Goal: Use online tool/utility: Utilize a website feature to perform a specific function

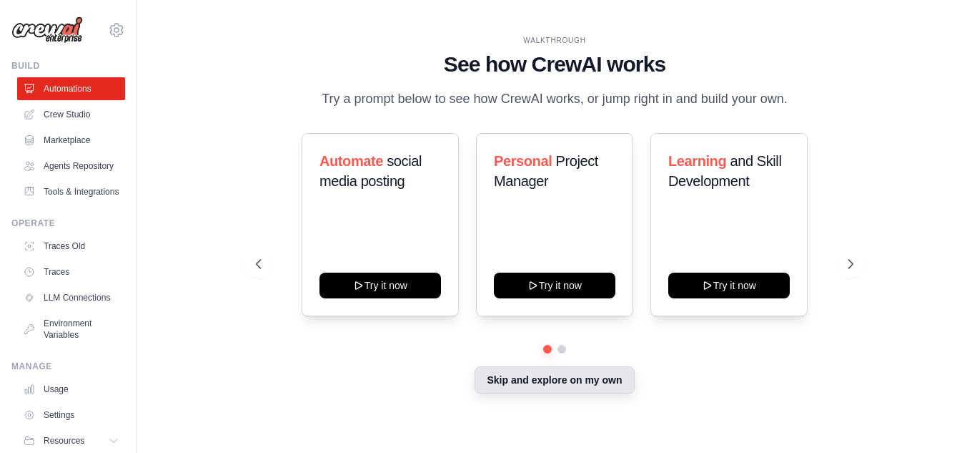
click at [545, 377] on button "Skip and explore on my own" at bounding box center [554, 379] width 159 height 27
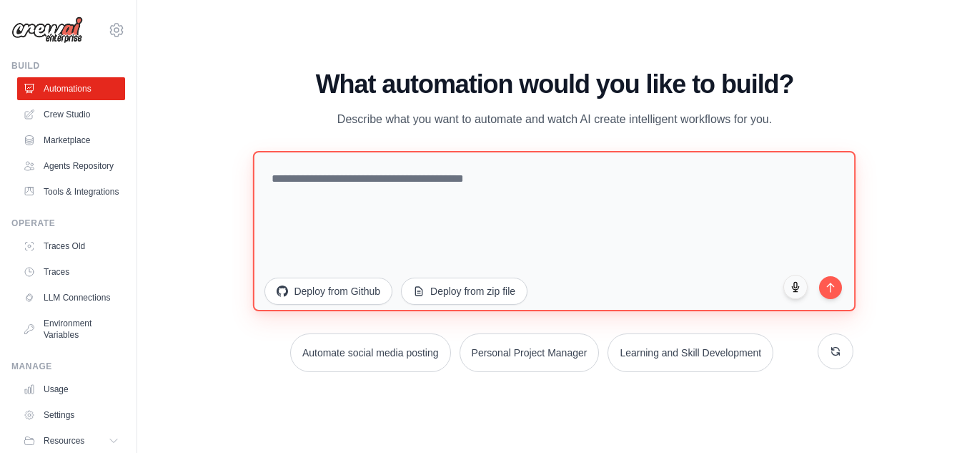
click at [385, 185] on textarea at bounding box center [554, 230] width 603 height 160
paste textarea "**********"
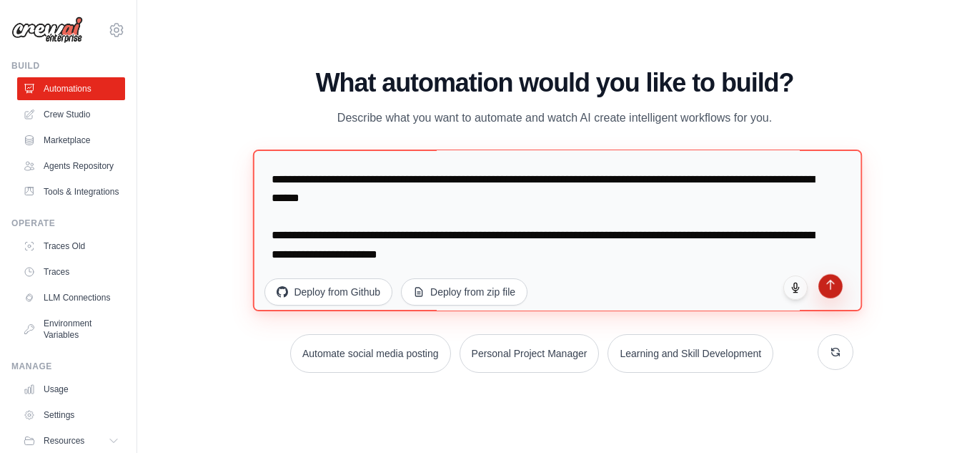
type textarea "**********"
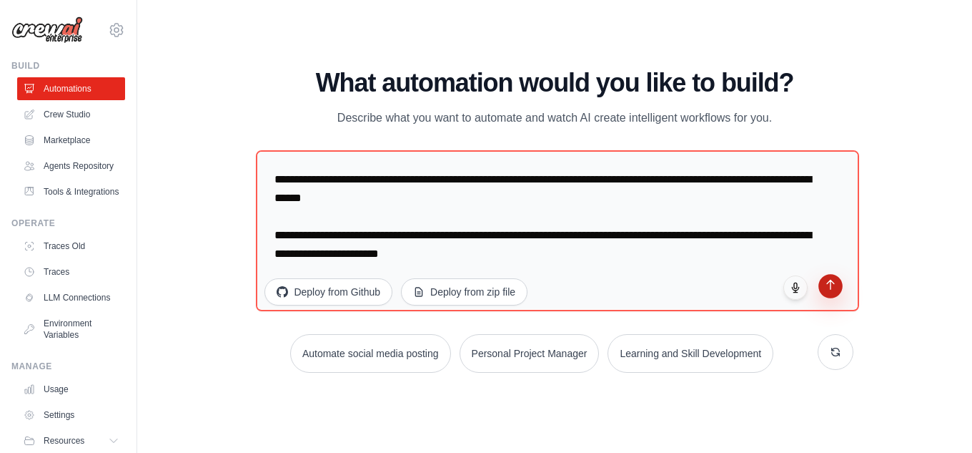
click at [835, 287] on icon "submit" at bounding box center [830, 284] width 12 height 12
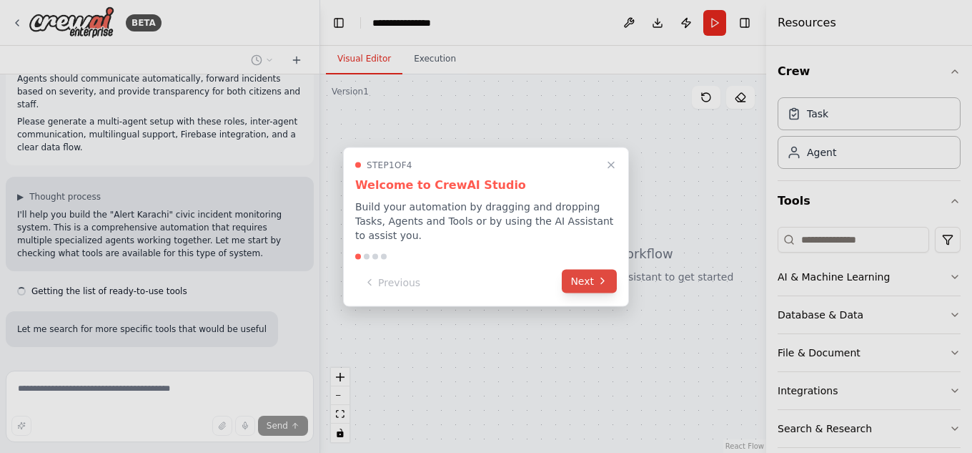
click at [574, 273] on button "Next" at bounding box center [589, 281] width 55 height 24
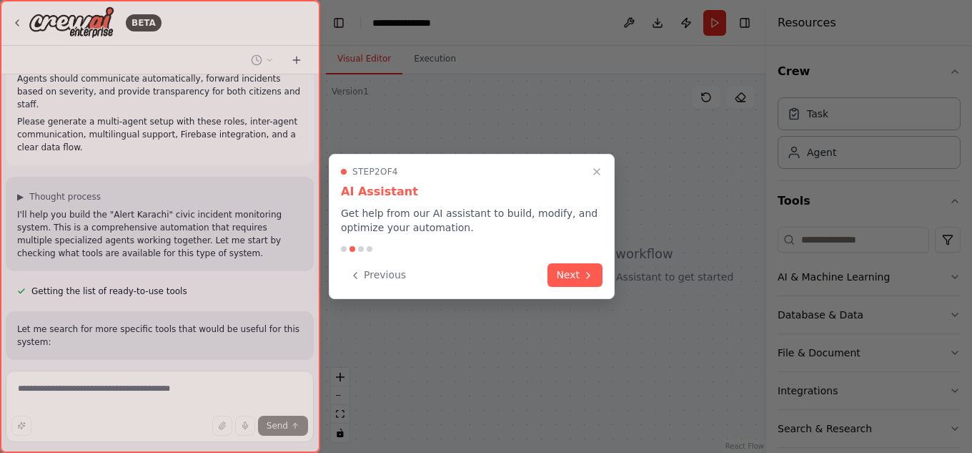
scroll to position [890, 0]
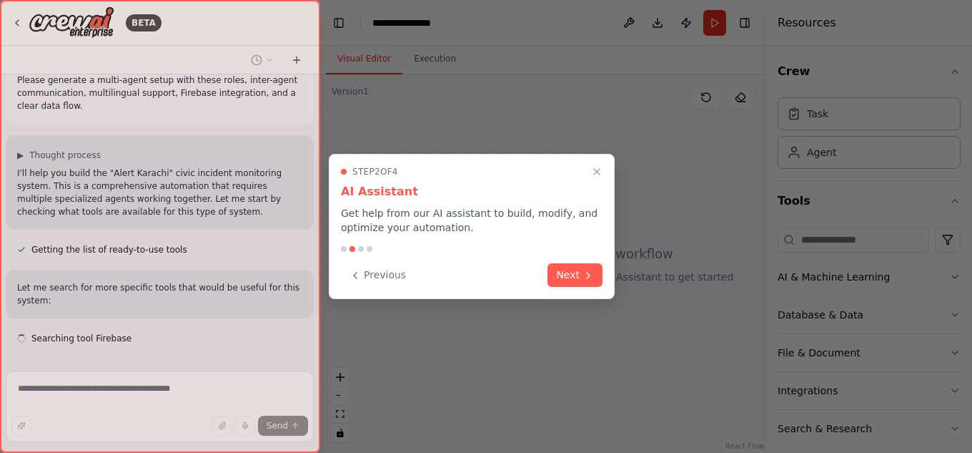
click at [574, 273] on button "Next" at bounding box center [575, 275] width 55 height 24
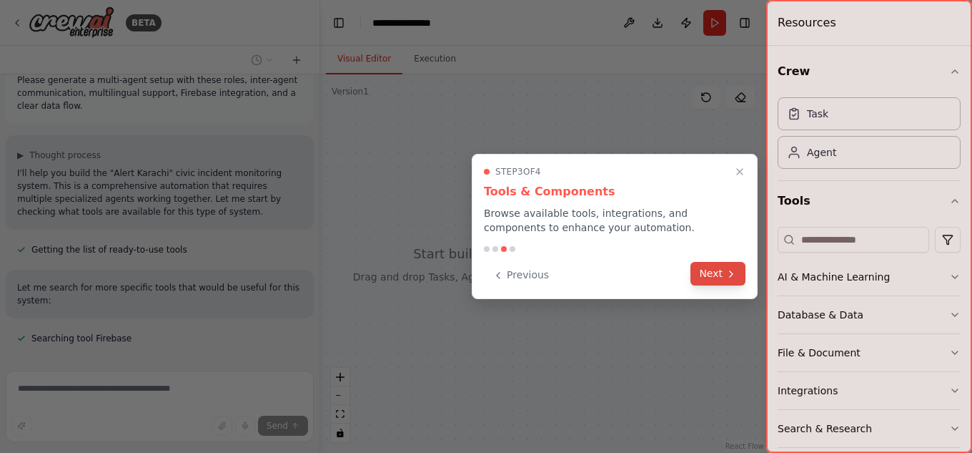
click at [719, 279] on button "Next" at bounding box center [718, 274] width 55 height 24
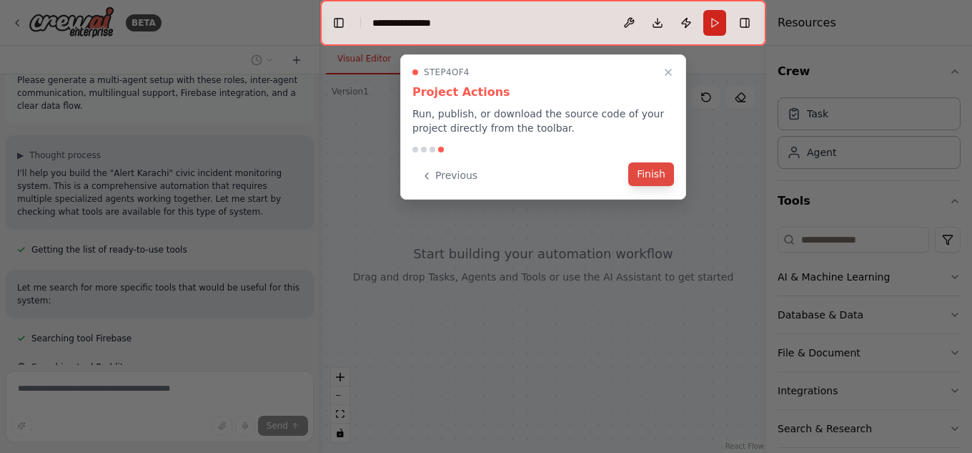
scroll to position [919, 0]
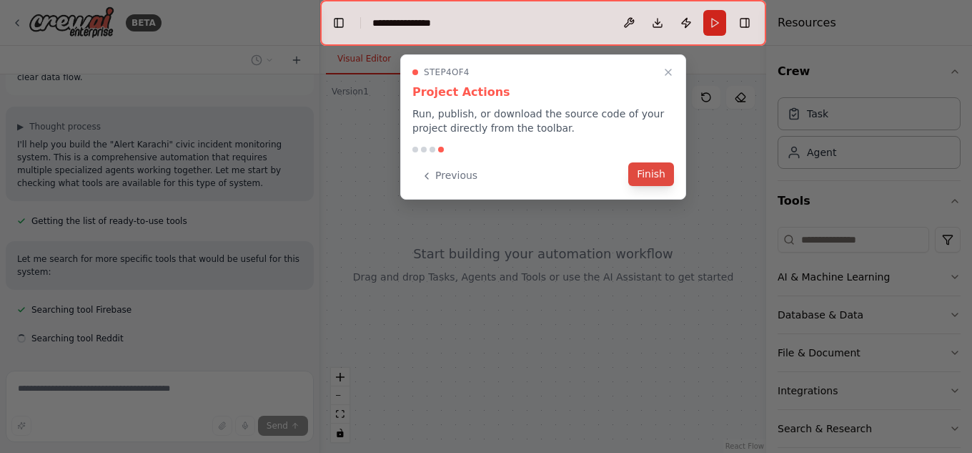
click at [657, 177] on button "Finish" at bounding box center [651, 174] width 46 height 24
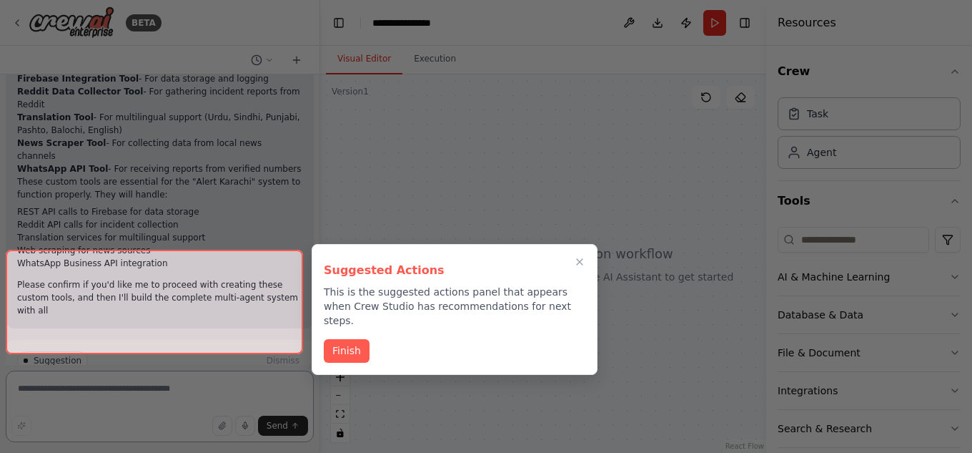
scroll to position [1725, 0]
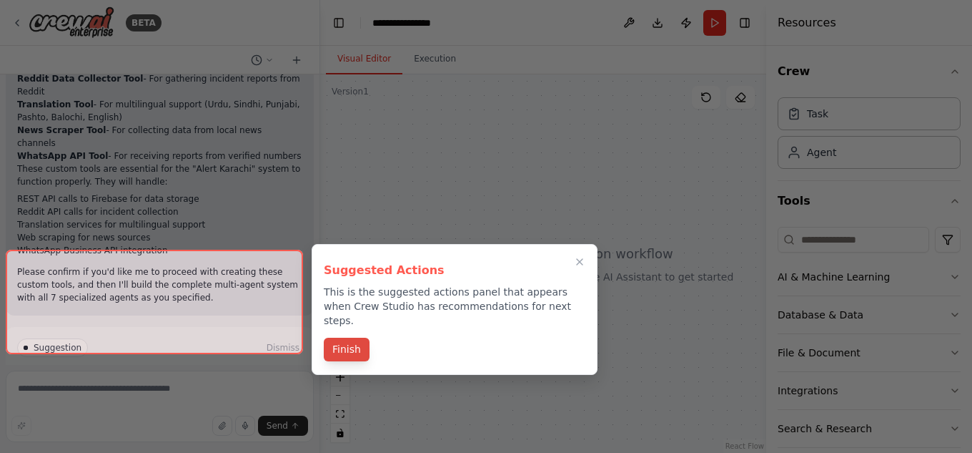
click at [344, 337] on button "Finish" at bounding box center [347, 349] width 46 height 24
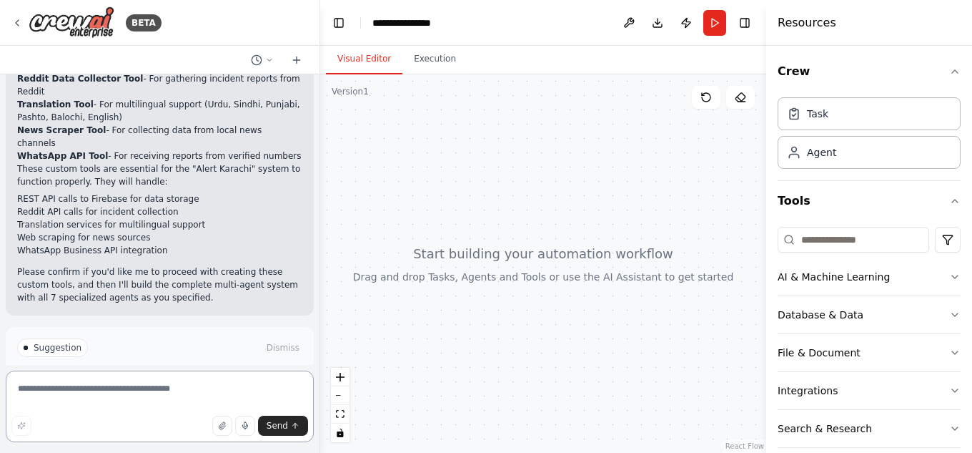
click at [66, 390] on textarea at bounding box center [160, 405] width 308 height 71
type textarea "**********"
click at [277, 425] on span "Send" at bounding box center [277, 425] width 21 height 11
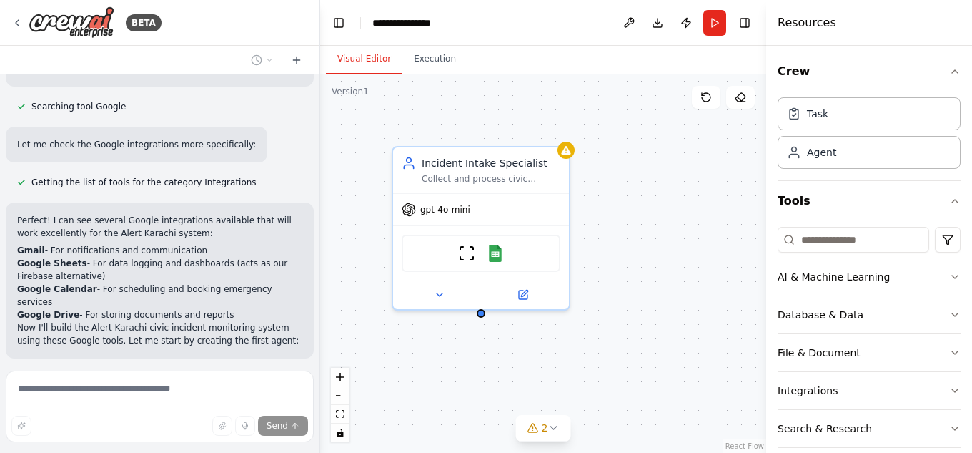
scroll to position [2123, 0]
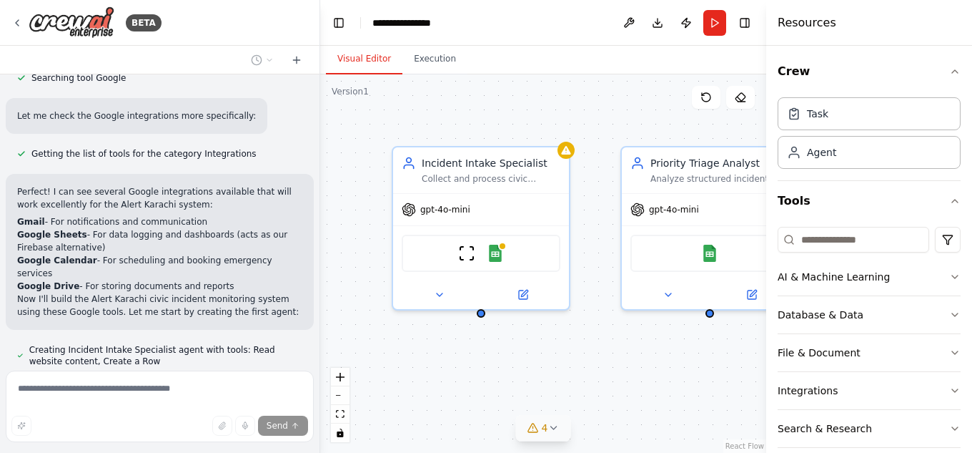
click at [547, 429] on span "4" at bounding box center [545, 427] width 6 height 14
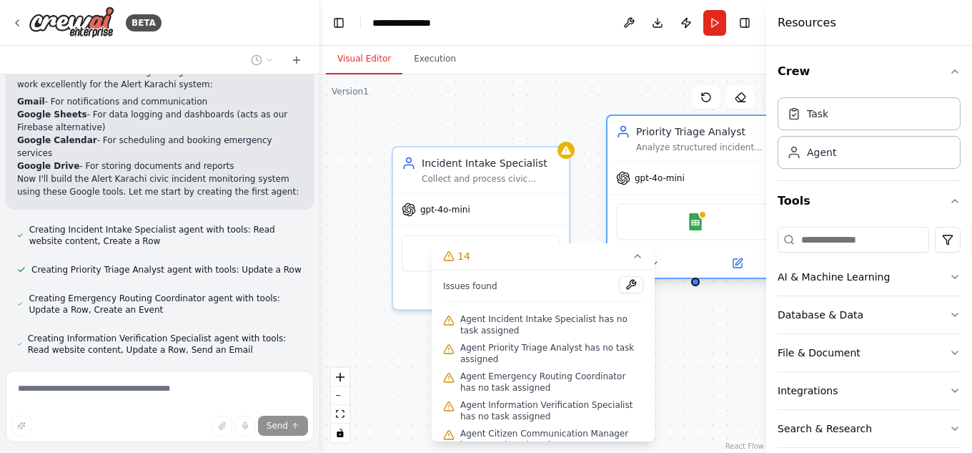
scroll to position [2283, 0]
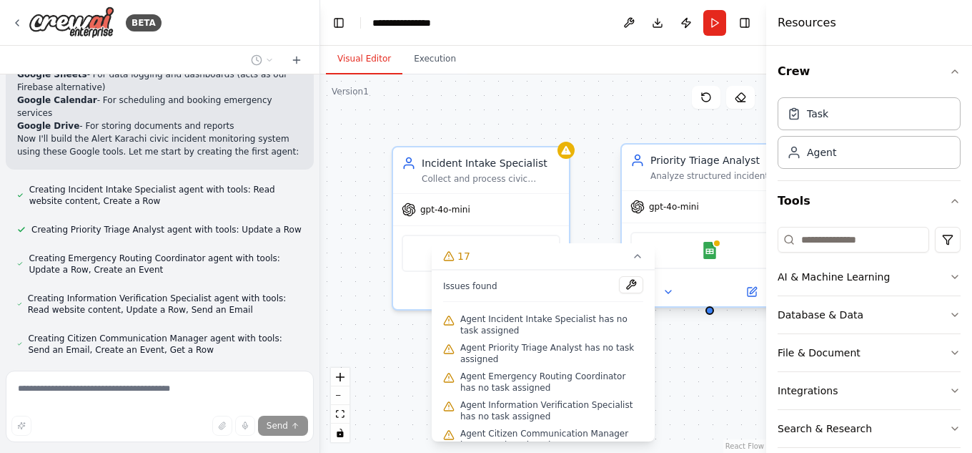
drag, startPoint x: 670, startPoint y: 194, endPoint x: 663, endPoint y: 189, distance: 8.7
click at [663, 189] on div "Priority Triage Analyst Analyze structured incident data and assign urgency lev…" at bounding box center [710, 225] width 179 height 164
click at [338, 418] on icon "fit view" at bounding box center [340, 414] width 9 height 8
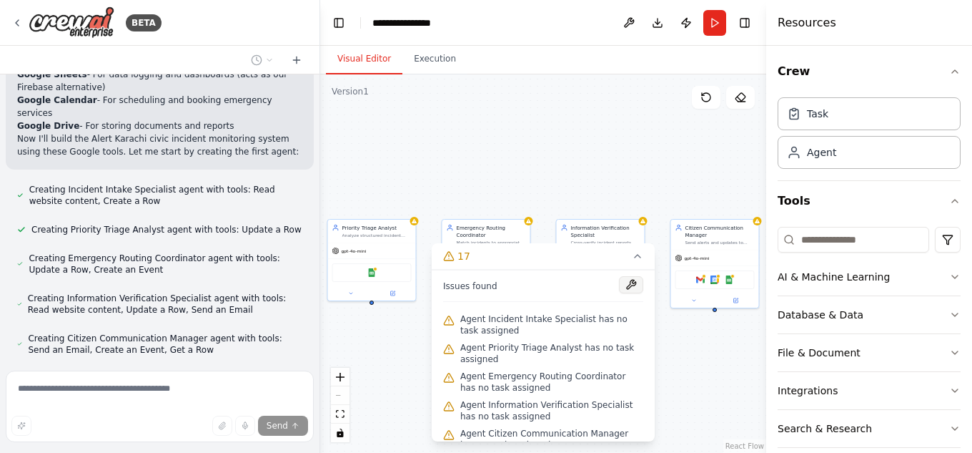
scroll to position [2323, 0]
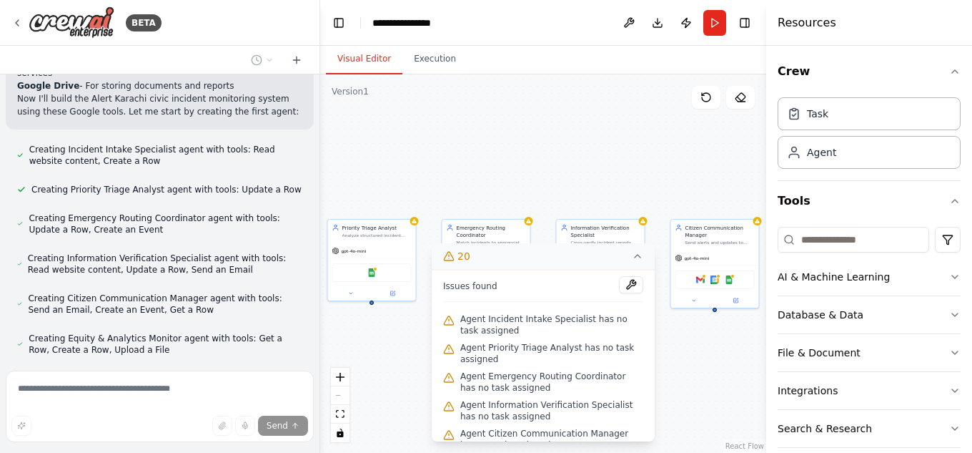
click at [636, 256] on icon at bounding box center [638, 256] width 6 height 3
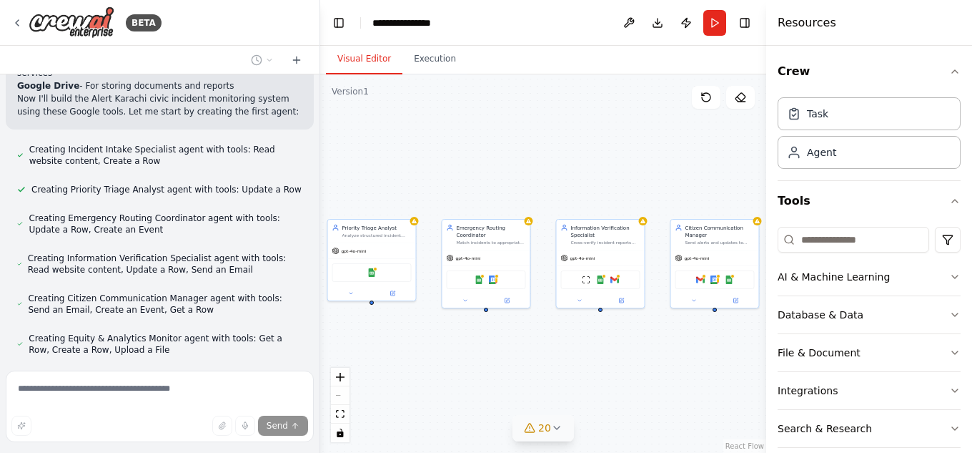
click at [342, 392] on div "React Flow controls" at bounding box center [340, 404] width 19 height 74
click at [339, 377] on icon "zoom in" at bounding box center [340, 376] width 9 height 9
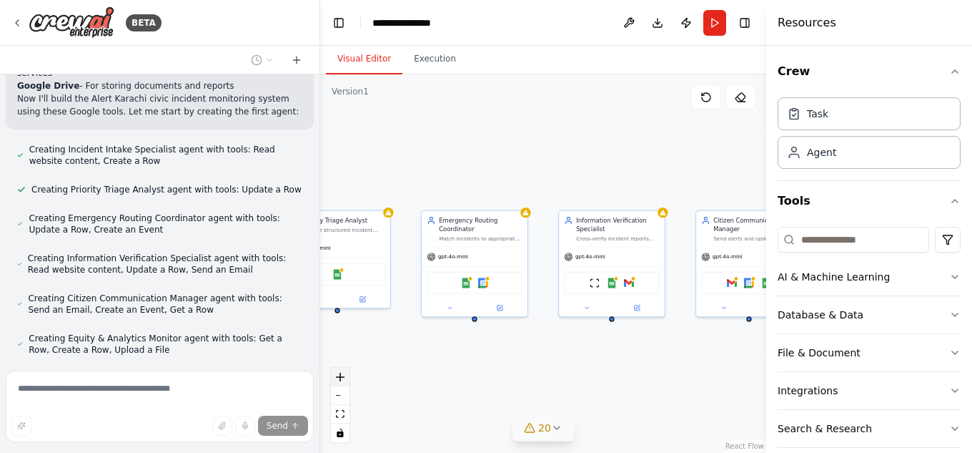
click at [339, 377] on icon "zoom in" at bounding box center [340, 376] width 9 height 9
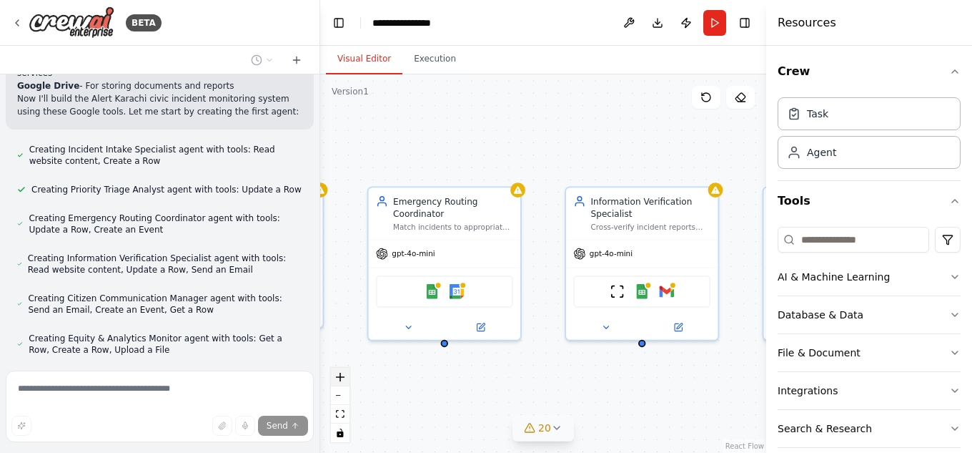
click at [339, 377] on icon "zoom in" at bounding box center [340, 376] width 9 height 9
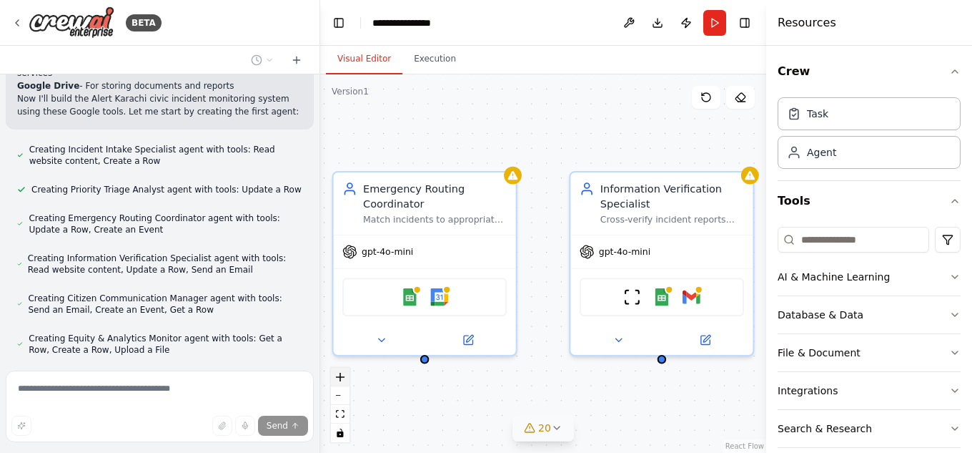
click at [339, 377] on icon "zoom in" at bounding box center [340, 376] width 9 height 9
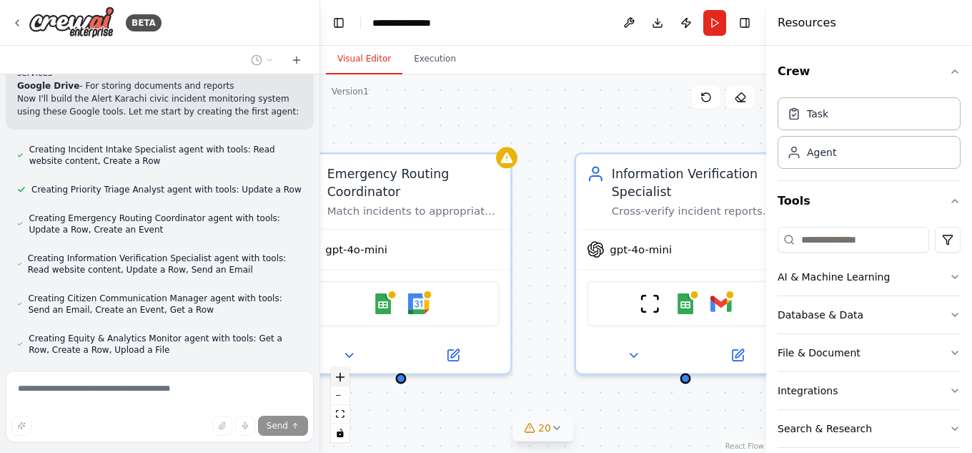
click at [339, 377] on icon "zoom in" at bounding box center [340, 376] width 9 height 9
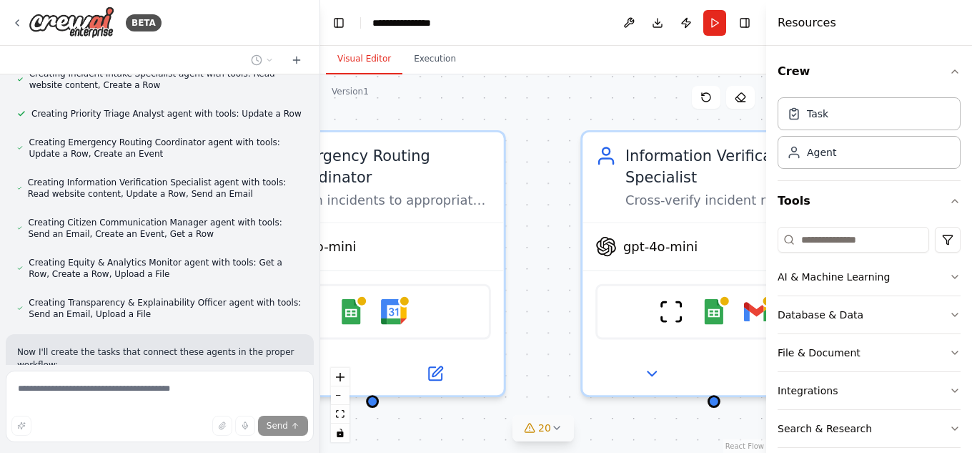
scroll to position [2411, 0]
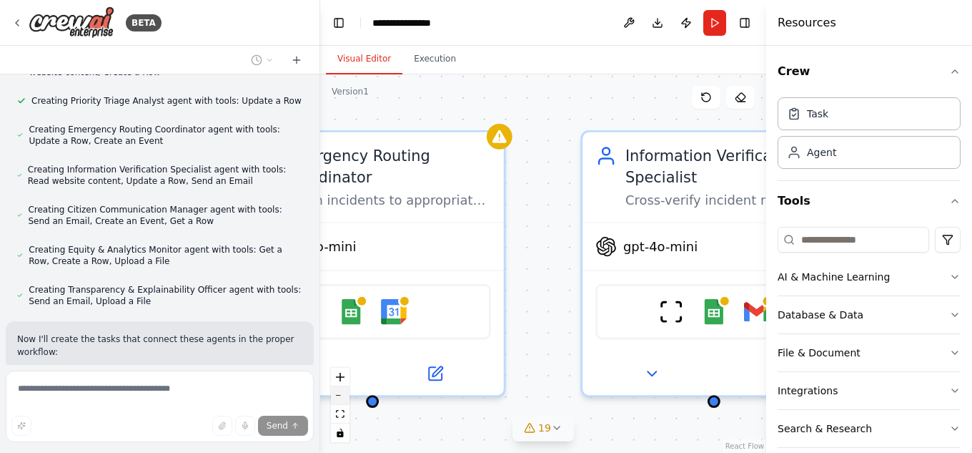
click at [342, 395] on icon "zoom out" at bounding box center [340, 395] width 9 height 1
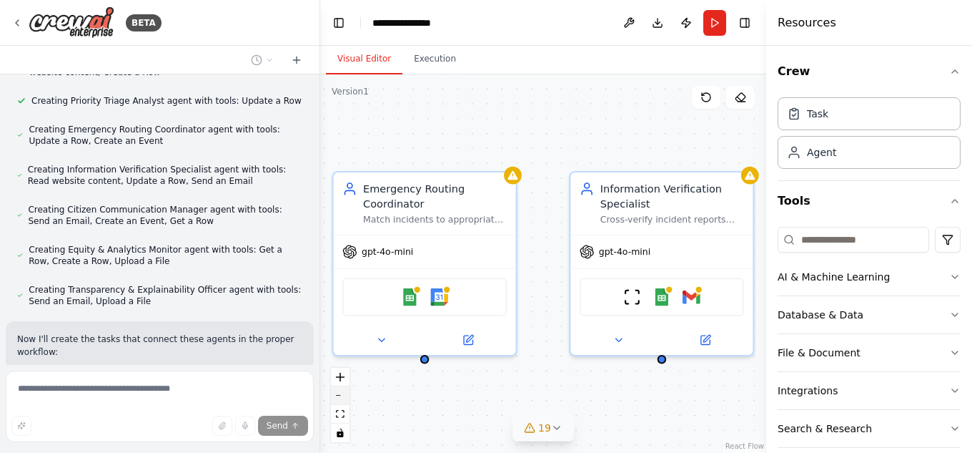
click at [342, 395] on icon "zoom out" at bounding box center [340, 395] width 9 height 1
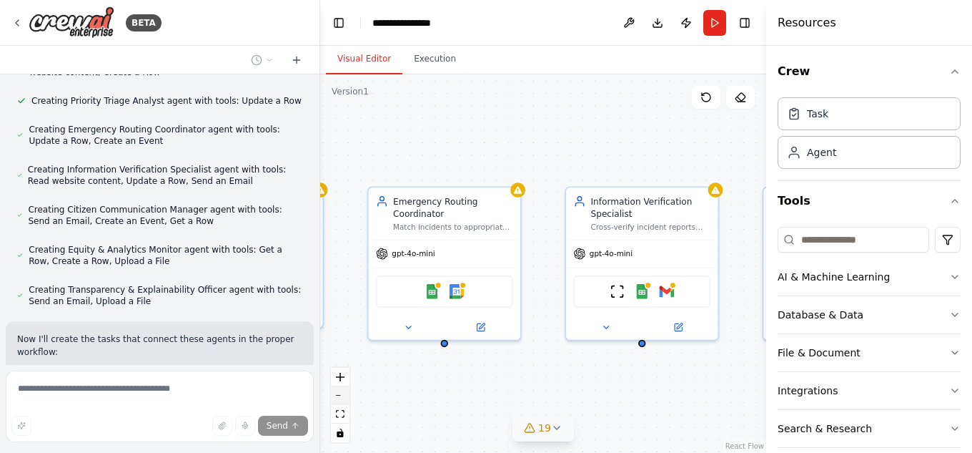
click at [342, 395] on icon "zoom out" at bounding box center [340, 395] width 9 height 1
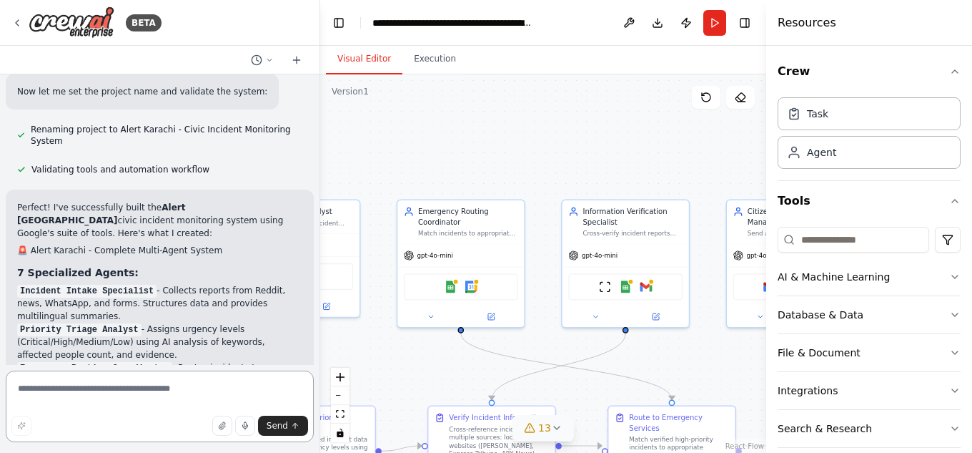
scroll to position [2935, 0]
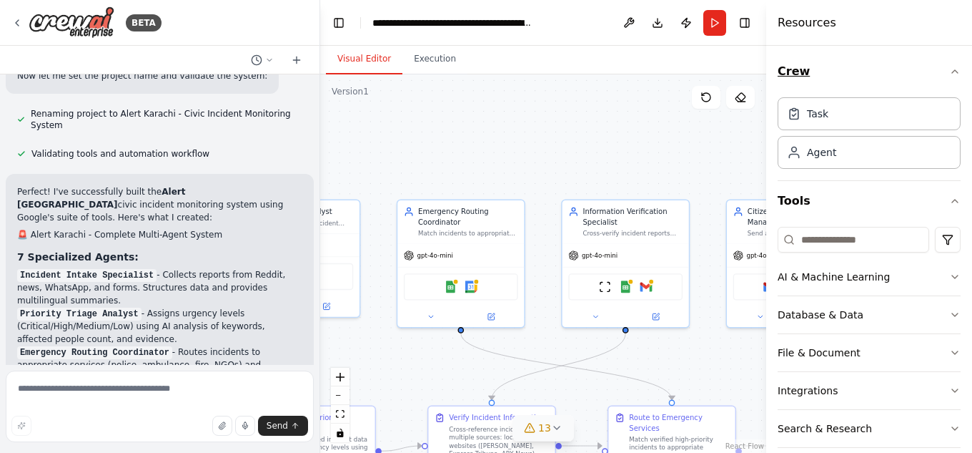
click at [949, 69] on icon "button" at bounding box center [954, 71] width 11 height 11
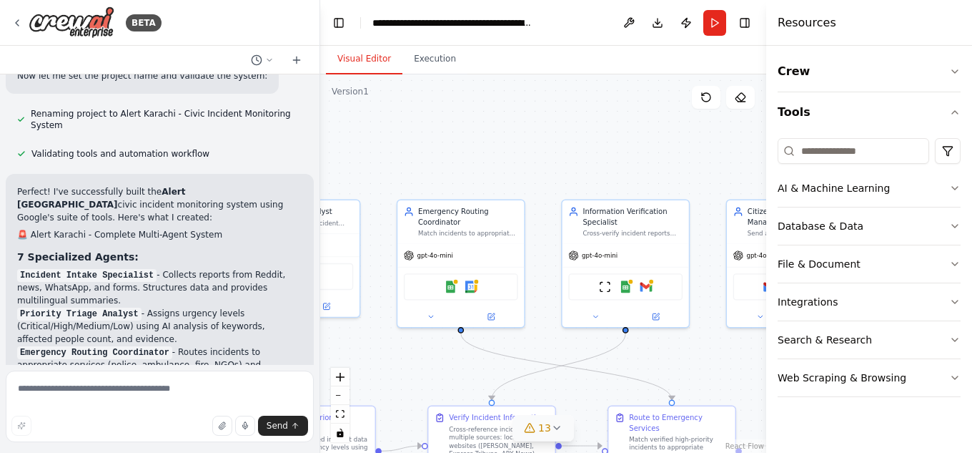
click at [733, 367] on div ".deletable-edge-delete-btn { width: 20px; height: 20px; border: 0px solid #ffff…" at bounding box center [543, 263] width 446 height 378
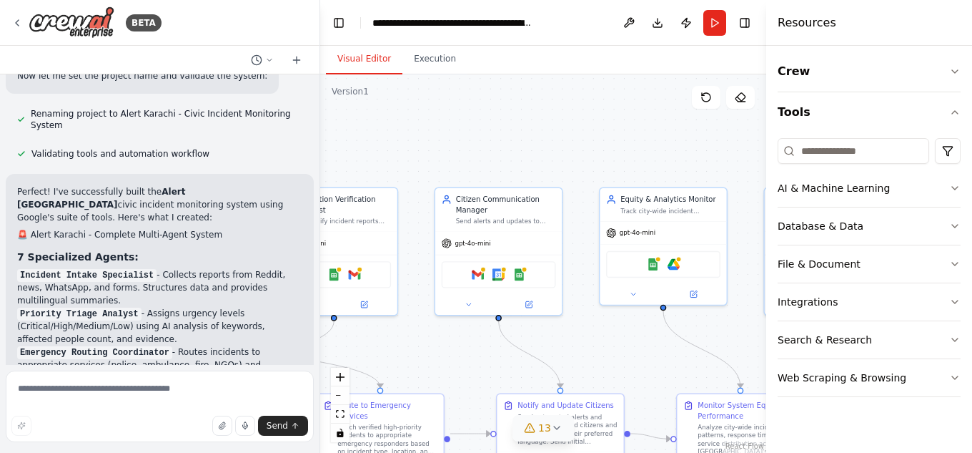
drag, startPoint x: 733, startPoint y: 367, endPoint x: 438, endPoint y: 357, distance: 294.7
click at [438, 357] on div ".deletable-edge-delete-btn { width: 20px; height: 20px; border: 0px solid #ffff…" at bounding box center [543, 263] width 446 height 378
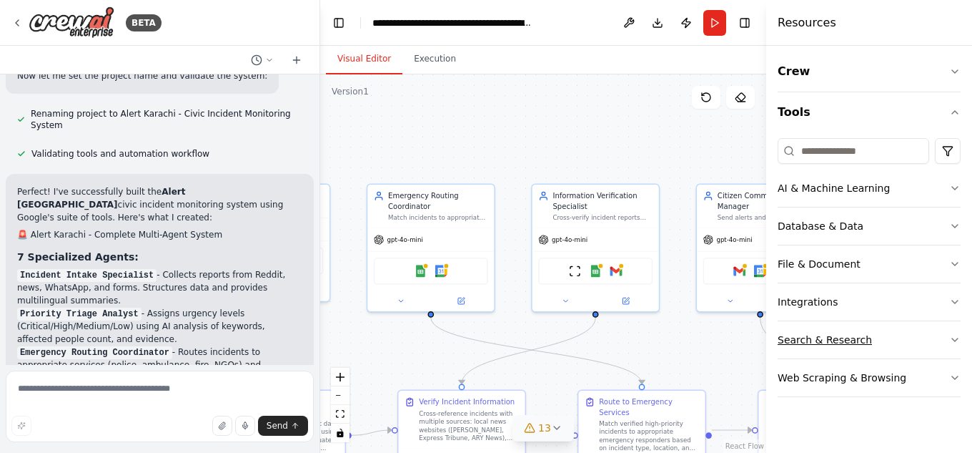
drag, startPoint x: 623, startPoint y: 349, endPoint x: 943, endPoint y: 344, distance: 320.3
click at [943, 344] on div "BETA I want to build a multi-agent civic incident monitoring system called “Ale…" at bounding box center [486, 226] width 972 height 453
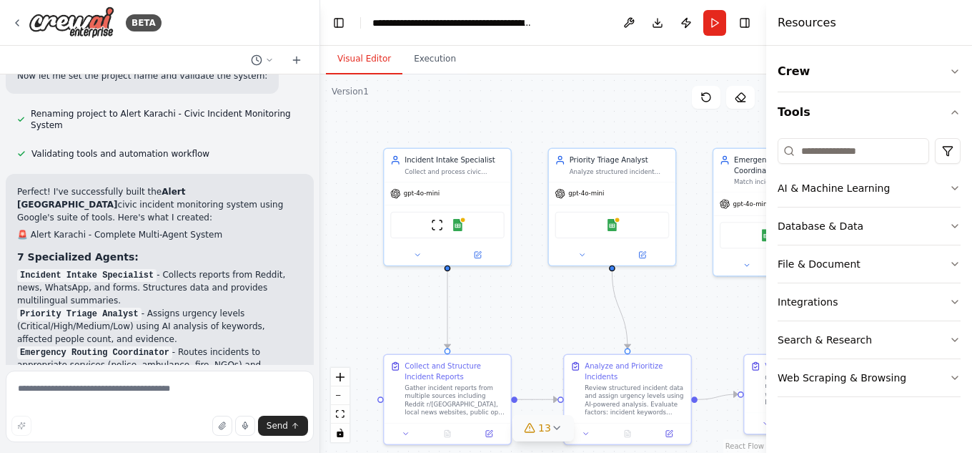
drag, startPoint x: 416, startPoint y: 346, endPoint x: 706, endPoint y: 310, distance: 292.5
click at [706, 310] on div ".deletable-edge-delete-btn { width: 20px; height: 20px; border: 0px solid #ffff…" at bounding box center [543, 263] width 446 height 378
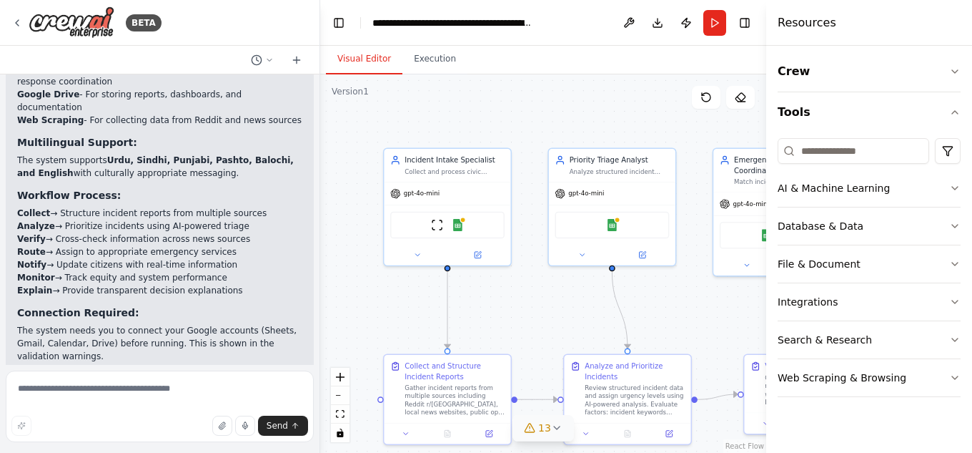
scroll to position [3477, 0]
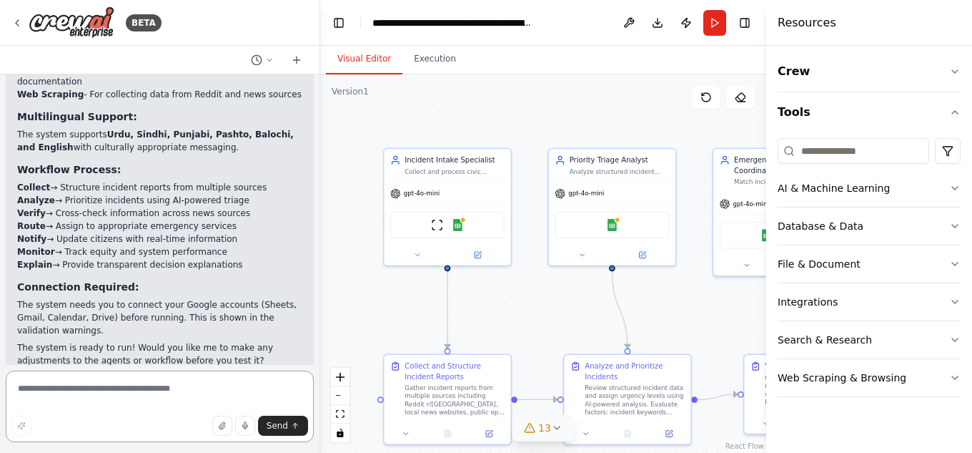
click at [49, 390] on textarea at bounding box center [160, 405] width 308 height 71
click at [149, 391] on textarea "**********" at bounding box center [160, 405] width 308 height 71
click at [155, 388] on textarea "**********" at bounding box center [160, 405] width 308 height 71
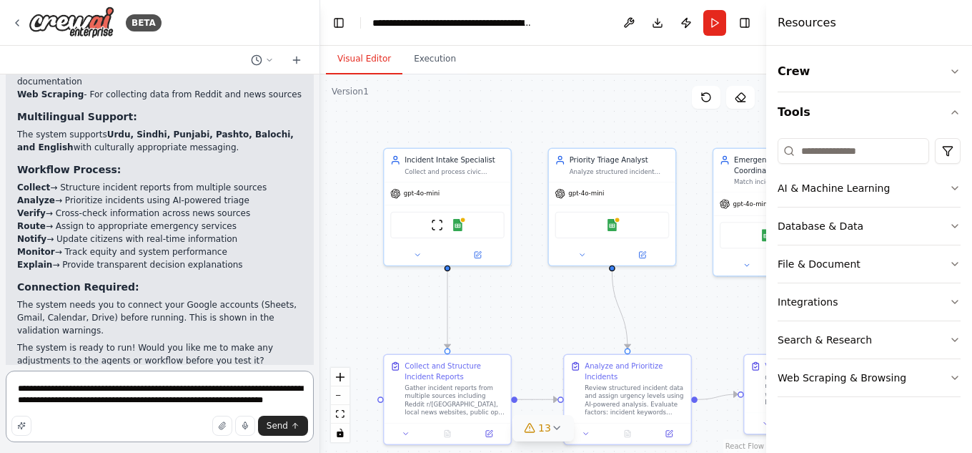
type textarea "**********"
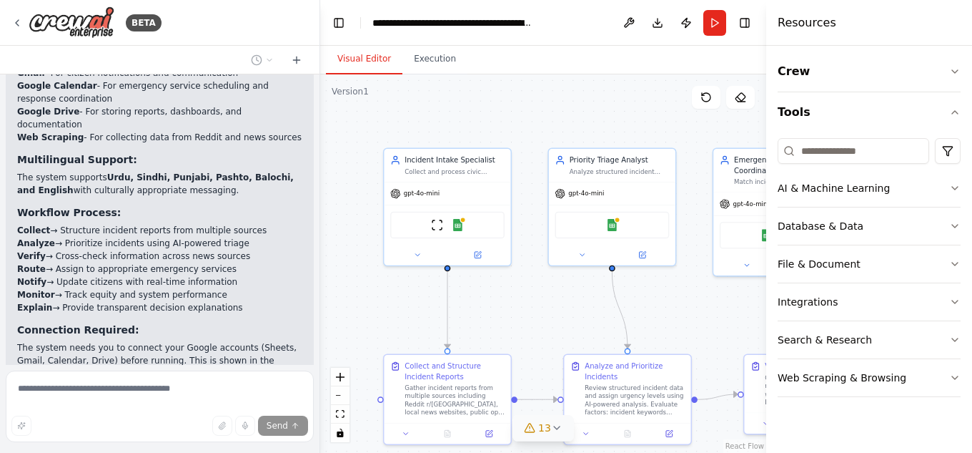
scroll to position [3502, 0]
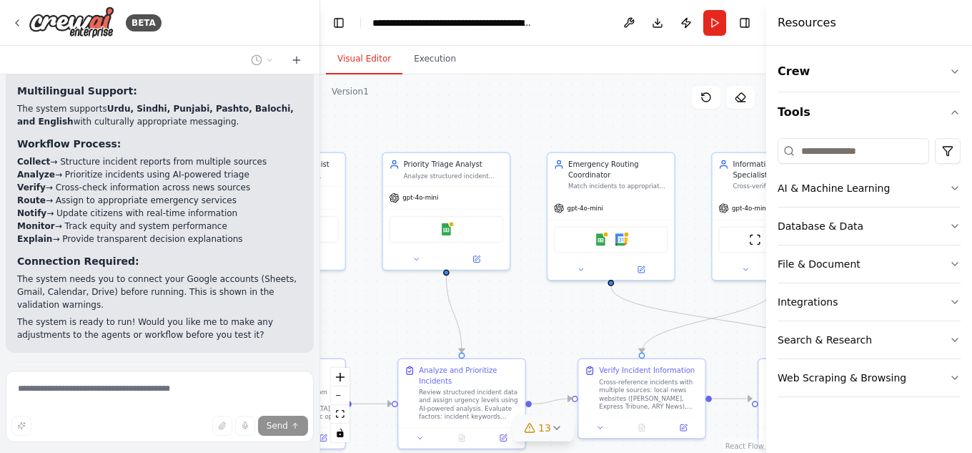
drag, startPoint x: 523, startPoint y: 320, endPoint x: 355, endPoint y: 325, distance: 168.8
click at [355, 325] on div ".deletable-edge-delete-btn { width: 20px; height: 20px; border: 0px solid #ffff…" at bounding box center [543, 263] width 446 height 378
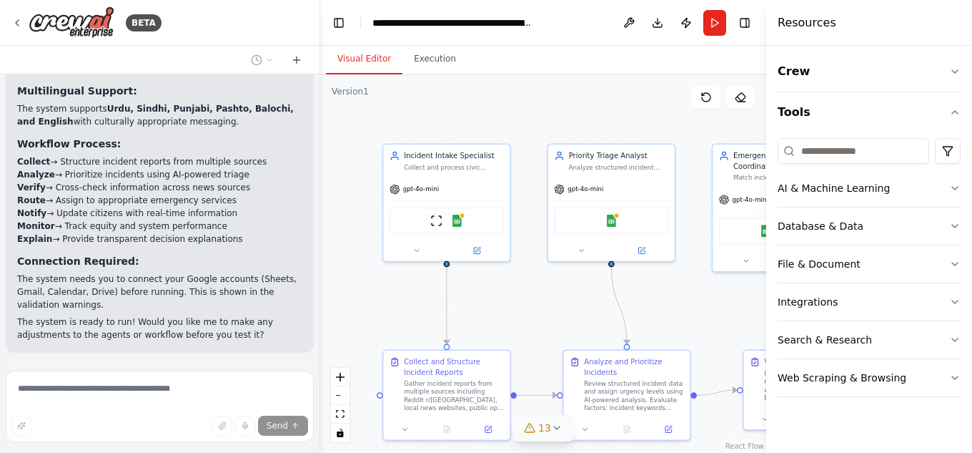
drag, startPoint x: 530, startPoint y: 325, endPoint x: 698, endPoint y: 322, distance: 168.0
click at [698, 322] on div ".deletable-edge-delete-btn { width: 20px; height: 20px; border: 0px solid #ffff…" at bounding box center [543, 263] width 446 height 378
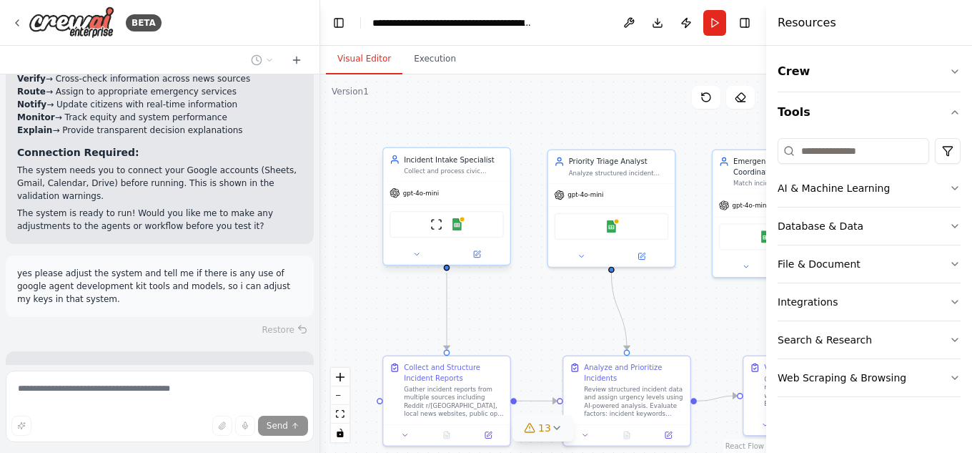
scroll to position [3611, 0]
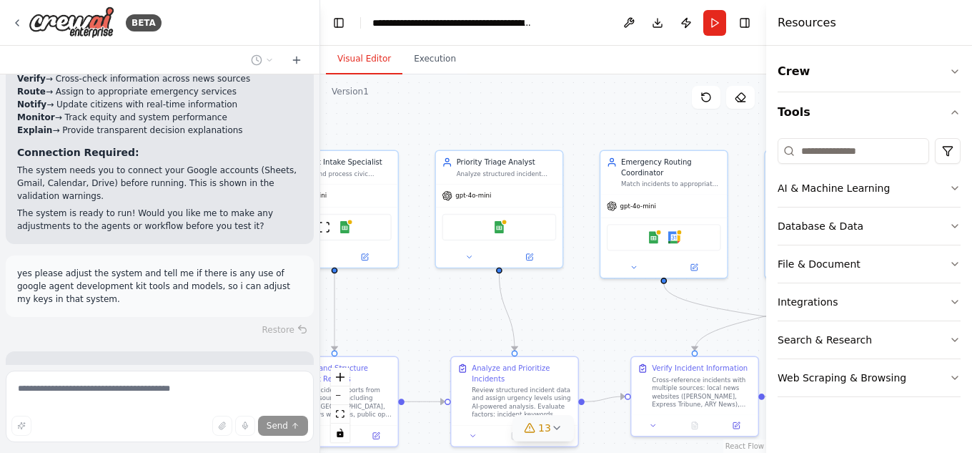
drag, startPoint x: 567, startPoint y: 311, endPoint x: 446, endPoint y: 312, distance: 120.8
click at [446, 312] on div ".deletable-edge-delete-btn { width: 20px; height: 20px; border: 0px solid #ffff…" at bounding box center [543, 263] width 446 height 378
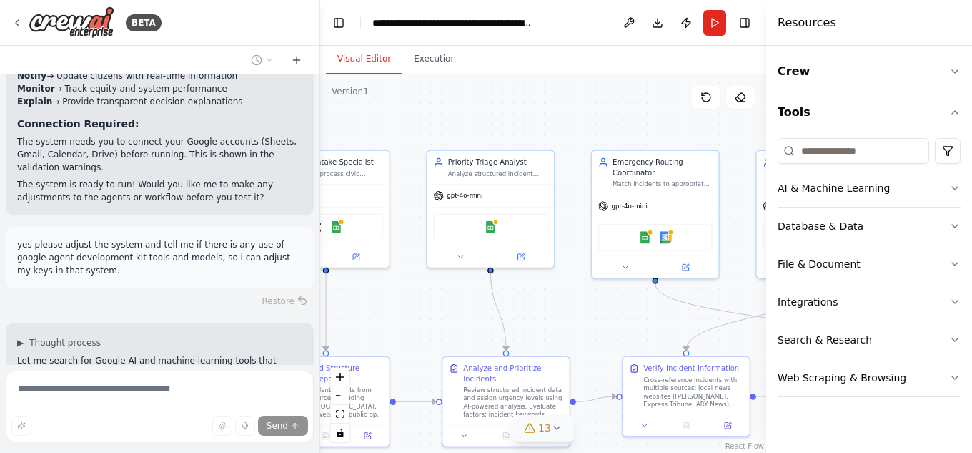
scroll to position [3668, 0]
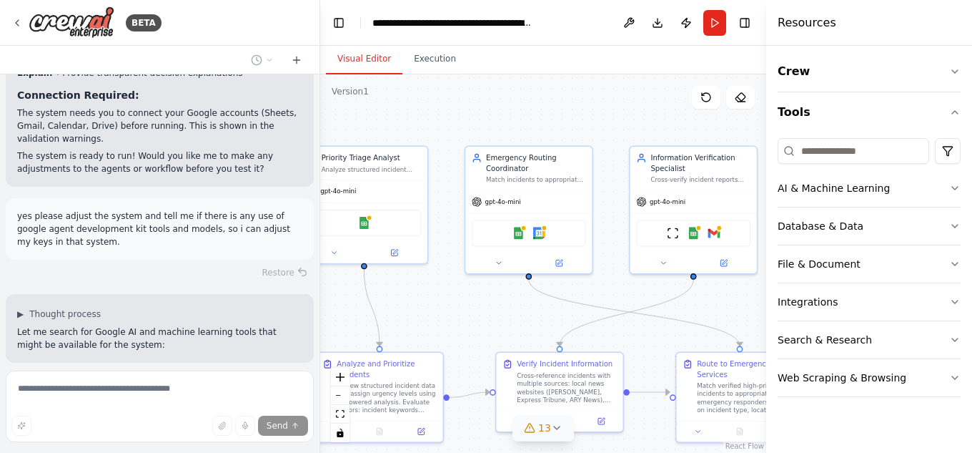
drag, startPoint x: 596, startPoint y: 327, endPoint x: 452, endPoint y: 323, distance: 144.5
click at [452, 323] on div ".deletable-edge-delete-btn { width: 20px; height: 20px; border: 0px solid #ffff…" at bounding box center [543, 263] width 446 height 378
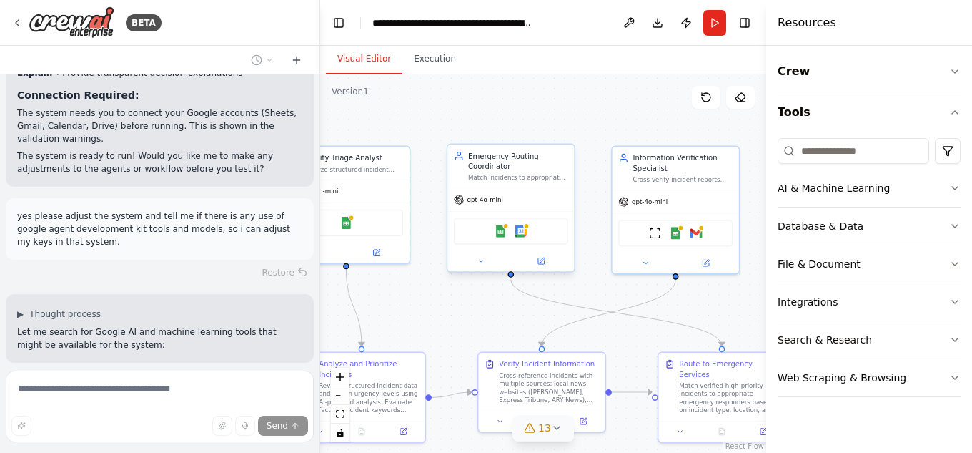
scroll to position [3697, 0]
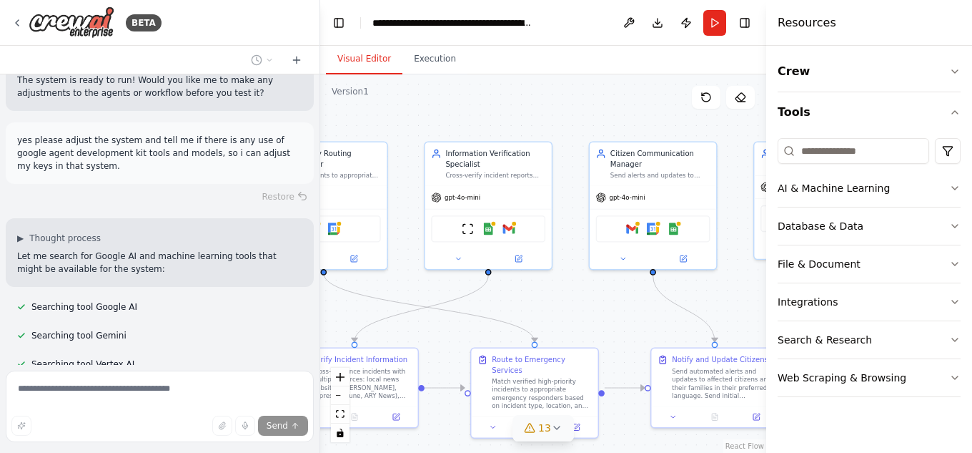
drag, startPoint x: 611, startPoint y: 292, endPoint x: 423, endPoint y: 292, distance: 188.0
click at [423, 292] on div ".deletable-edge-delete-btn { width: 20px; height: 20px; border: 0px solid #ffff…" at bounding box center [543, 263] width 446 height 378
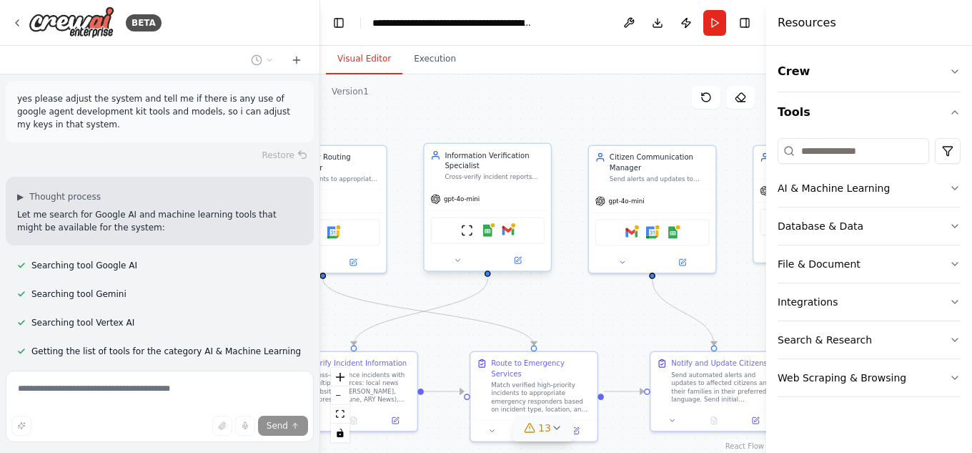
scroll to position [3814, 0]
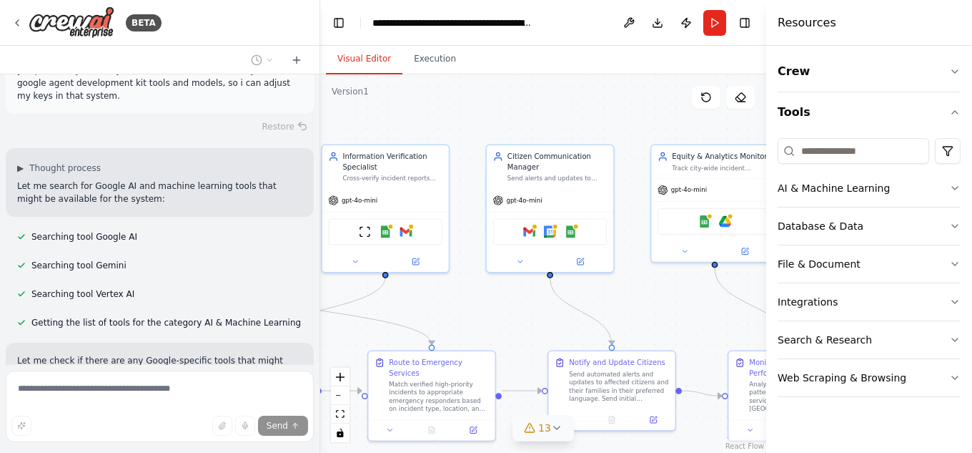
drag, startPoint x: 626, startPoint y: 326, endPoint x: 493, endPoint y: 323, distance: 133.7
click at [493, 323] on div ".deletable-edge-delete-btn { width: 20px; height: 20px; border: 0px solid #ffff…" at bounding box center [543, 263] width 446 height 378
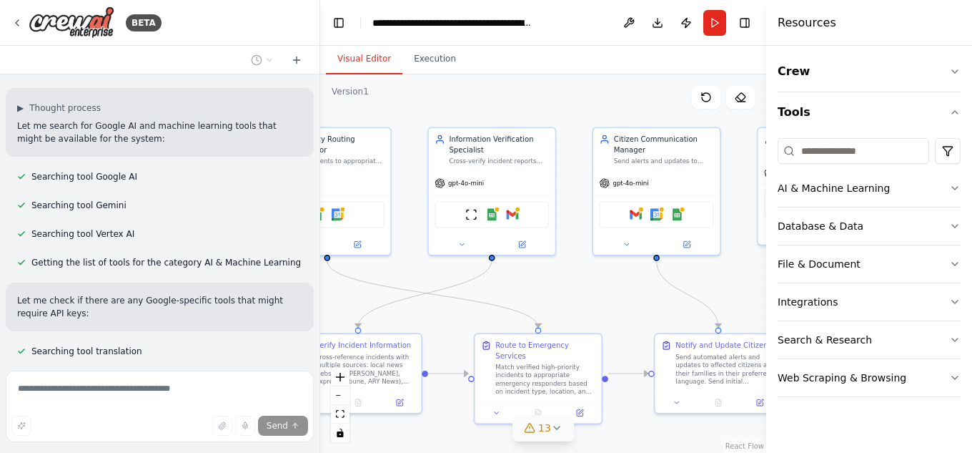
scroll to position [3950, 0]
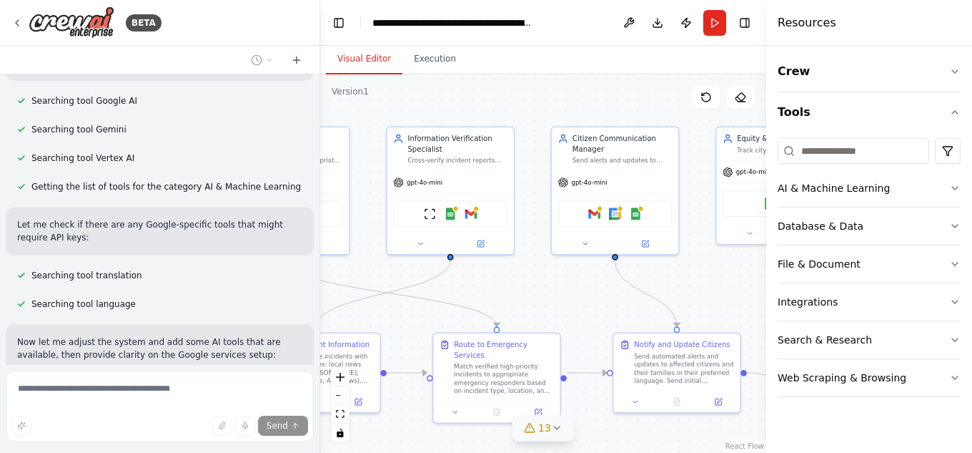
drag, startPoint x: 635, startPoint y: 317, endPoint x: 731, endPoint y: 302, distance: 97.8
click at [731, 302] on div ".deletable-edge-delete-btn { width: 20px; height: 20px; border: 0px solid #ffff…" at bounding box center [543, 263] width 446 height 378
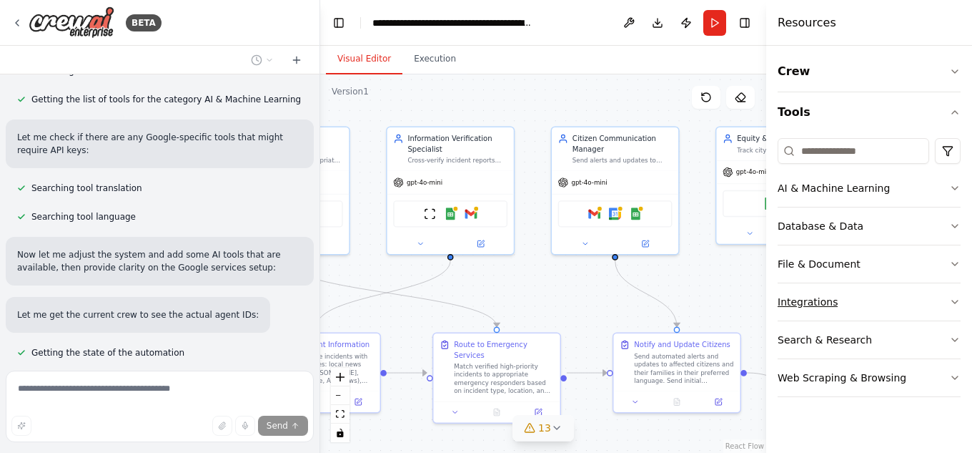
scroll to position [4050, 0]
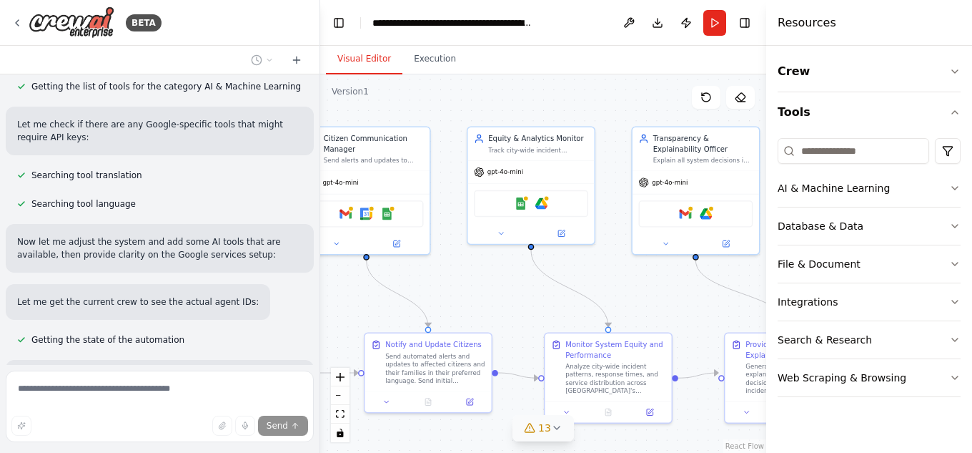
drag, startPoint x: 702, startPoint y: 277, endPoint x: 450, endPoint y: 278, distance: 252.4
click at [450, 278] on div ".deletable-edge-delete-btn { width: 20px; height: 20px; border: 0px solid #ffff…" at bounding box center [543, 263] width 446 height 378
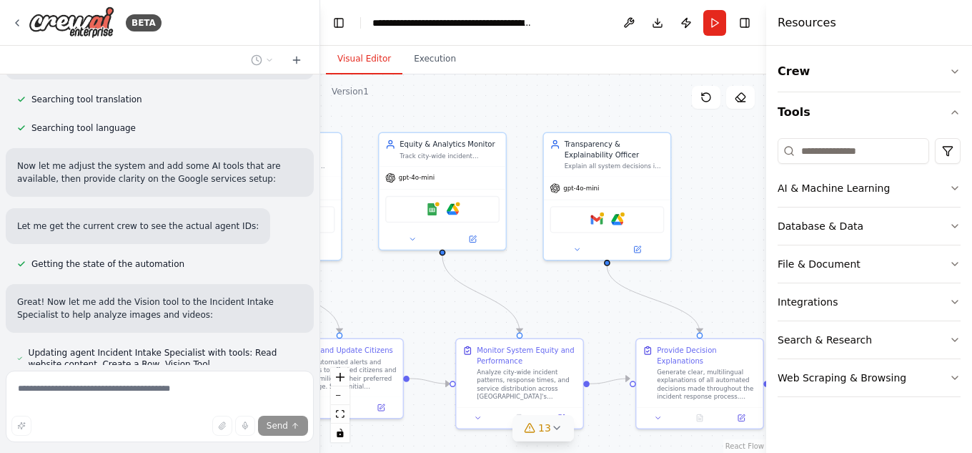
drag, startPoint x: 651, startPoint y: 290, endPoint x: 566, endPoint y: 295, distance: 85.2
click at [566, 295] on div ".deletable-edge-delete-btn { width: 20px; height: 20px; border: 0px solid #ffff…" at bounding box center [543, 263] width 446 height 378
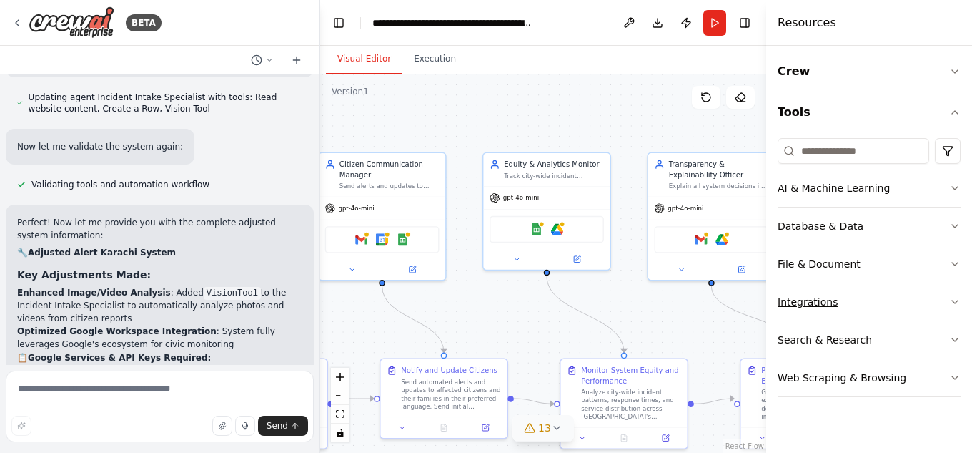
drag, startPoint x: 721, startPoint y: 270, endPoint x: 854, endPoint y: 294, distance: 135.2
click at [854, 294] on div "BETA I want to build a multi-agent civic incident monitoring system called “Ale…" at bounding box center [486, 226] width 972 height 453
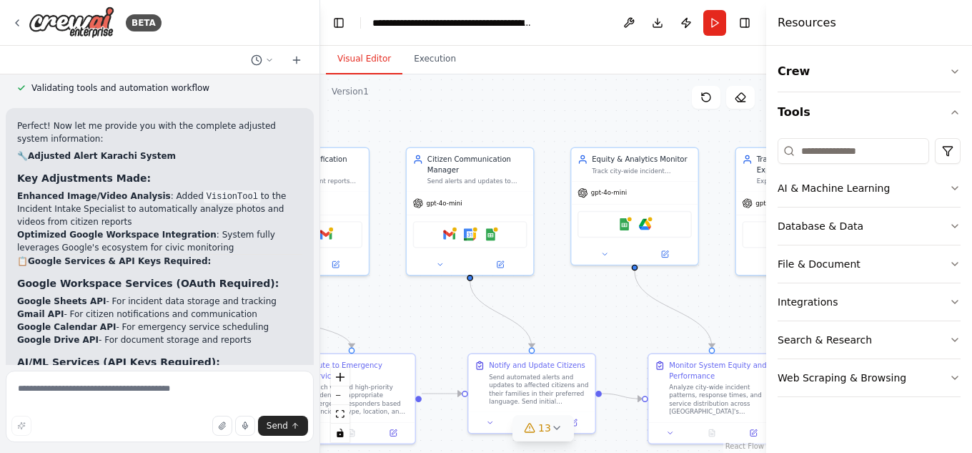
drag, startPoint x: 498, startPoint y: 312, endPoint x: 577, endPoint y: 303, distance: 79.2
click at [577, 303] on div ".deletable-edge-delete-btn { width: 20px; height: 20px; border: 0px solid #ffff…" at bounding box center [543, 263] width 446 height 378
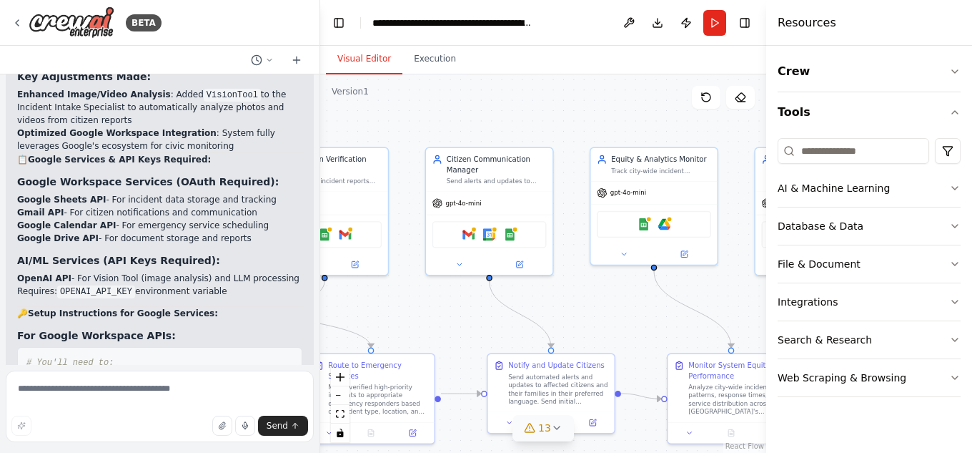
scroll to position [0, 9]
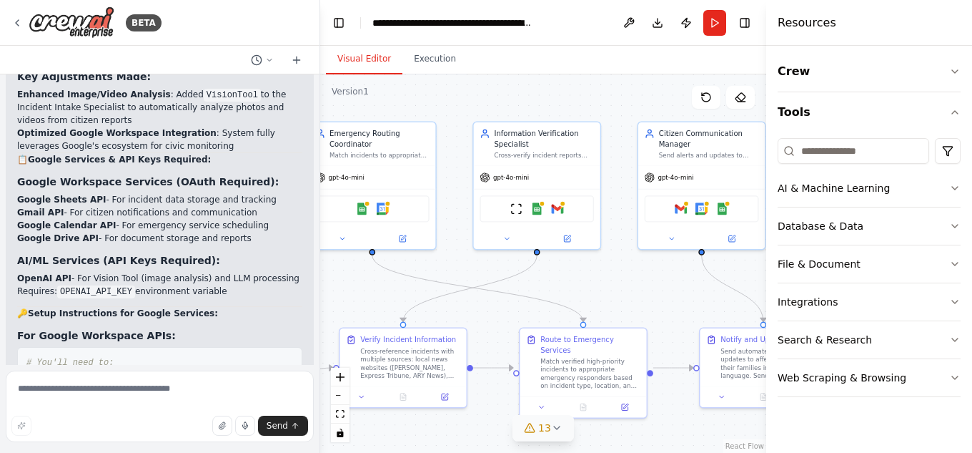
drag, startPoint x: 392, startPoint y: 308, endPoint x: 607, endPoint y: 282, distance: 216.7
click at [607, 282] on div ".deletable-edge-delete-btn { width: 20px; height: 20px; border: 0px solid #ffff…" at bounding box center [543, 263] width 446 height 378
drag, startPoint x: 34, startPoint y: 273, endPoint x: 193, endPoint y: 309, distance: 162.7
click at [193, 347] on pre "# You'll need to: 1 . Go to Google Cloud Console (console.cloud.google.com) 2 .…" at bounding box center [159, 420] width 285 height 147
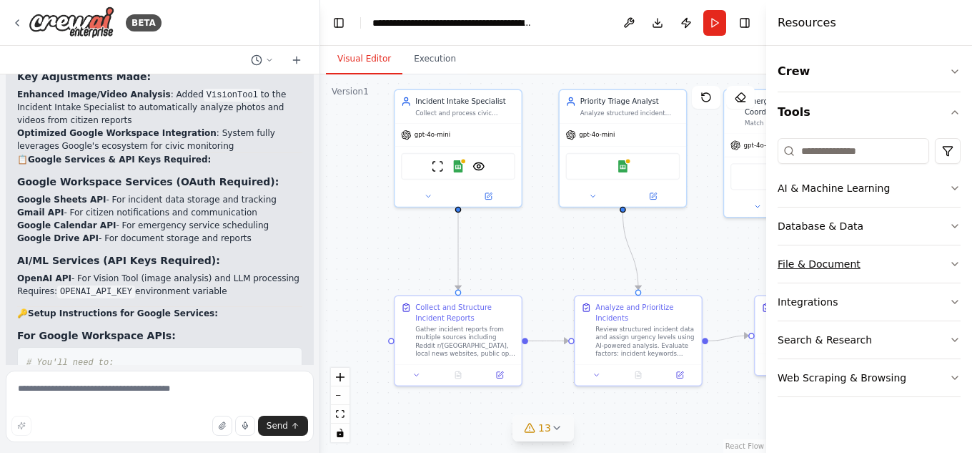
drag, startPoint x: 385, startPoint y: 297, endPoint x: 811, endPoint y: 265, distance: 426.6
click at [811, 265] on div "BETA I want to build a multi-agent civic incident monitoring system called “Ale…" at bounding box center [486, 226] width 972 height 453
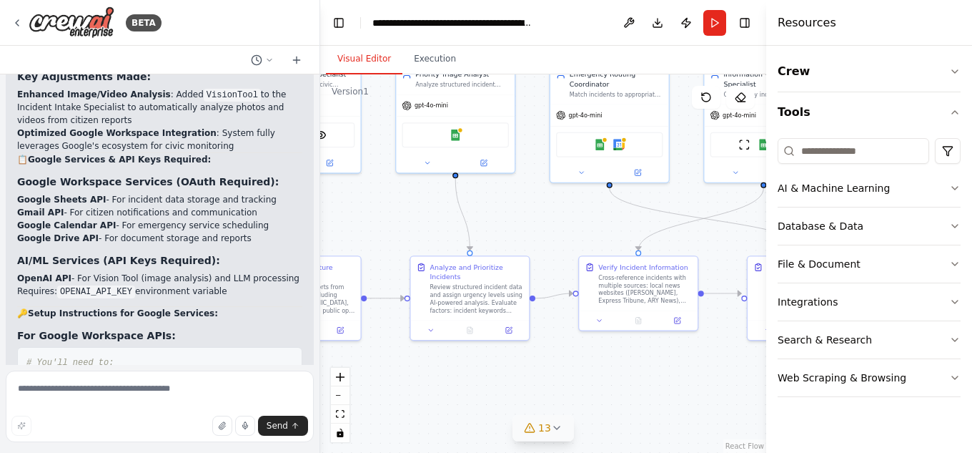
drag, startPoint x: 620, startPoint y: 288, endPoint x: 439, endPoint y: 247, distance: 185.6
click at [439, 247] on div ".deletable-edge-delete-btn { width: 20px; height: 20px; border: 0px solid #ffff…" at bounding box center [543, 263] width 446 height 378
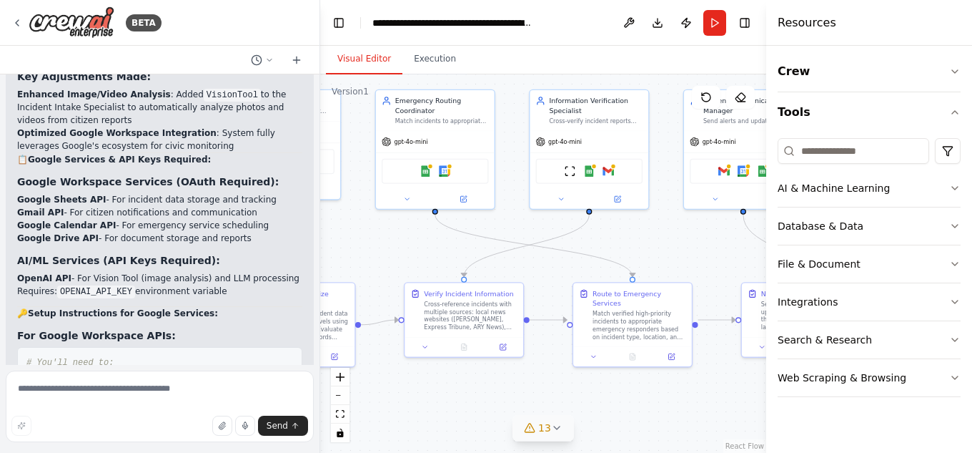
drag, startPoint x: 523, startPoint y: 227, endPoint x: 341, endPoint y: 245, distance: 183.3
click at [341, 245] on div ".deletable-edge-delete-btn { width: 20px; height: 20px; border: 0px solid #ffff…" at bounding box center [543, 263] width 446 height 378
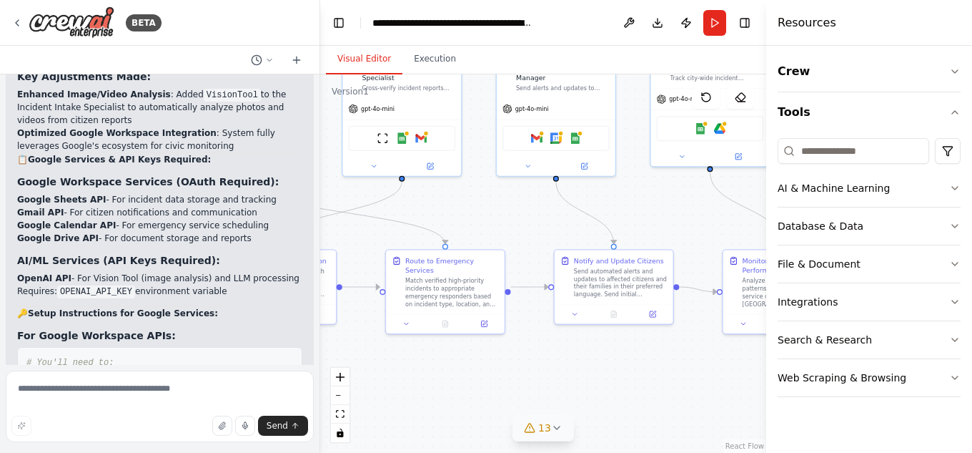
drag, startPoint x: 621, startPoint y: 238, endPoint x: 352, endPoint y: 259, distance: 269.6
click at [352, 259] on div ".deletable-edge-delete-btn { width: 20px; height: 20px; border: 0px solid #ffff…" at bounding box center [543, 263] width 446 height 378
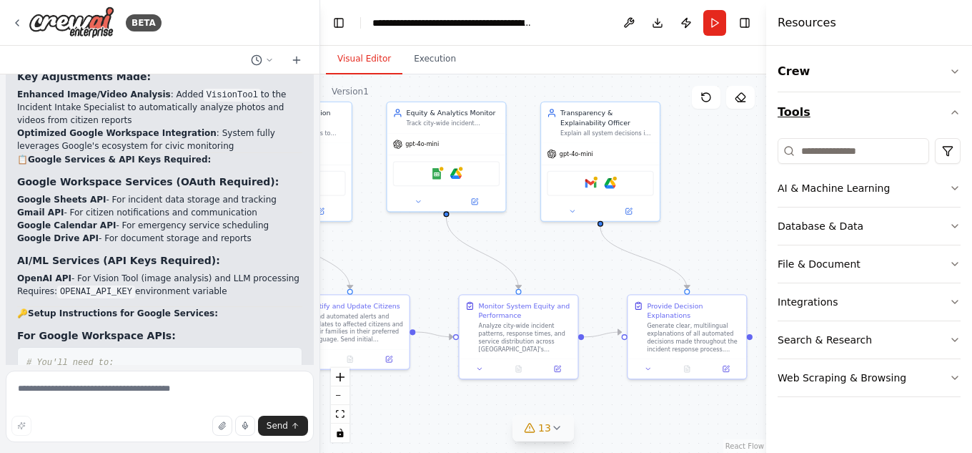
drag, startPoint x: 588, startPoint y: 234, endPoint x: 927, endPoint y: 124, distance: 355.6
click at [927, 124] on div "BETA I want to build a multi-agent civic incident monitoring system called “Ale…" at bounding box center [486, 226] width 972 height 453
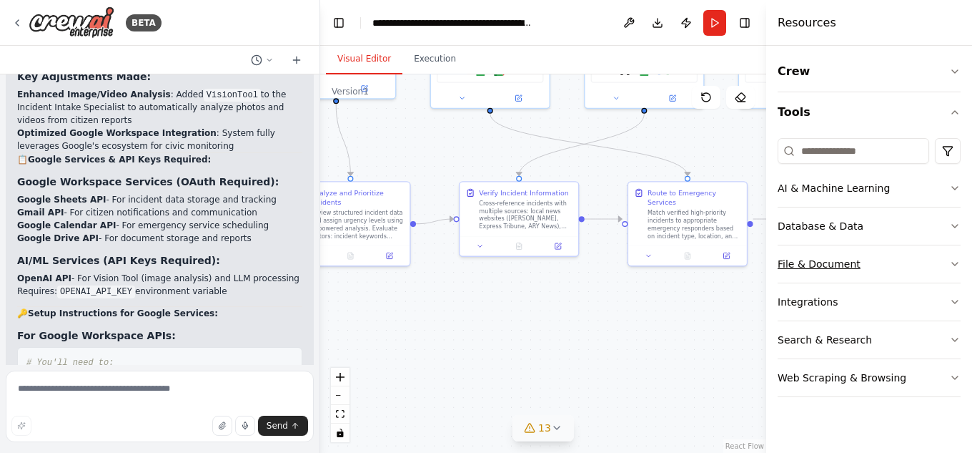
drag, startPoint x: 413, startPoint y: 134, endPoint x: 949, endPoint y: 248, distance: 547.4
click at [949, 248] on div "BETA I want to build a multi-agent civic incident monitoring system called “Ale…" at bounding box center [486, 226] width 972 height 453
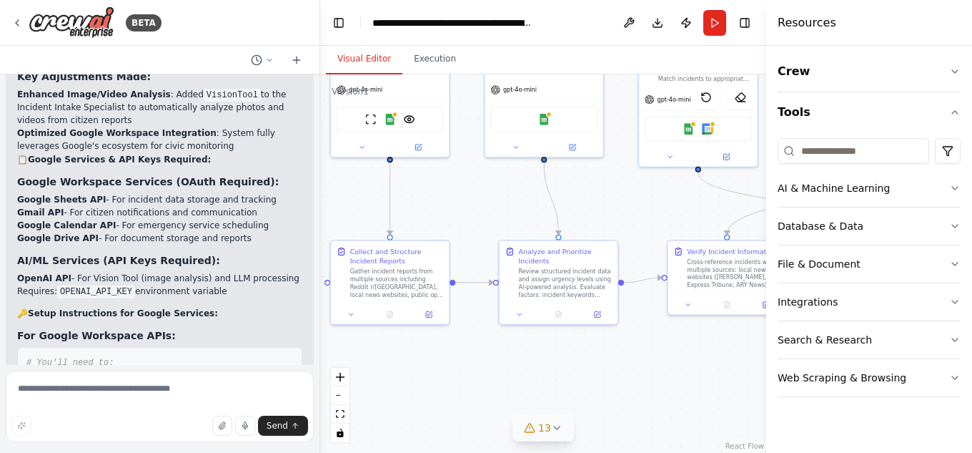
drag, startPoint x: 648, startPoint y: 233, endPoint x: 315, endPoint y: 187, distance: 335.7
click at [315, 187] on div "BETA I want to build a multi-agent civic incident monitoring system called “Ale…" at bounding box center [486, 226] width 972 height 453
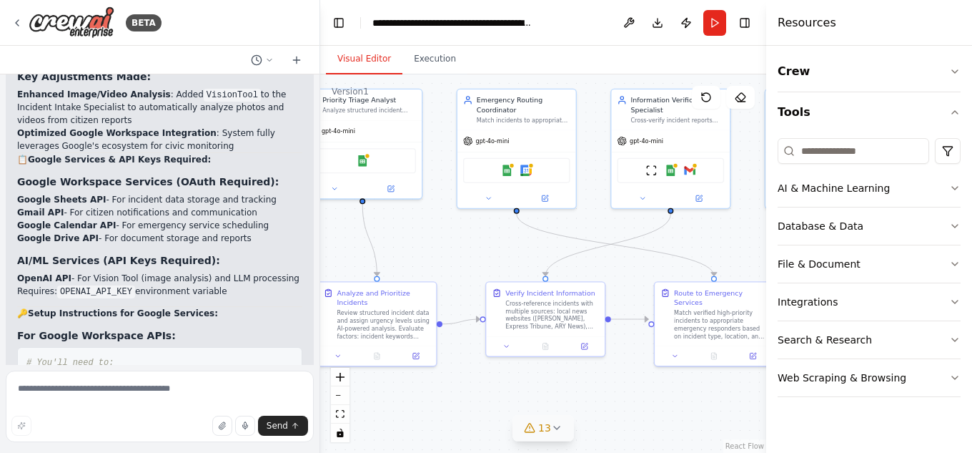
drag, startPoint x: 509, startPoint y: 217, endPoint x: 283, endPoint y: 233, distance: 226.5
click at [283, 233] on div "BETA I want to build a multi-agent civic incident monitoring system called “Ale…" at bounding box center [486, 226] width 972 height 453
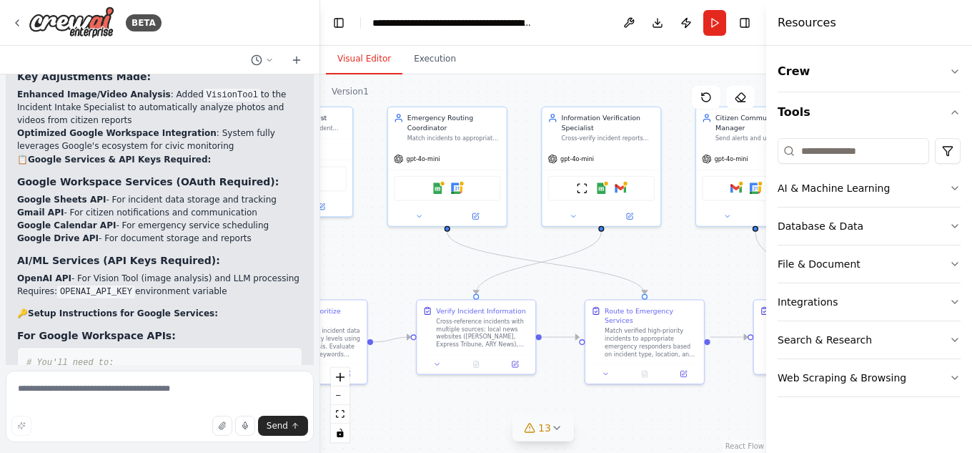
drag, startPoint x: 707, startPoint y: 198, endPoint x: 686, endPoint y: 234, distance: 41.7
click at [686, 234] on div ".deletable-edge-delete-btn { width: 20px; height: 20px; border: 0px solid #ffff…" at bounding box center [543, 263] width 446 height 378
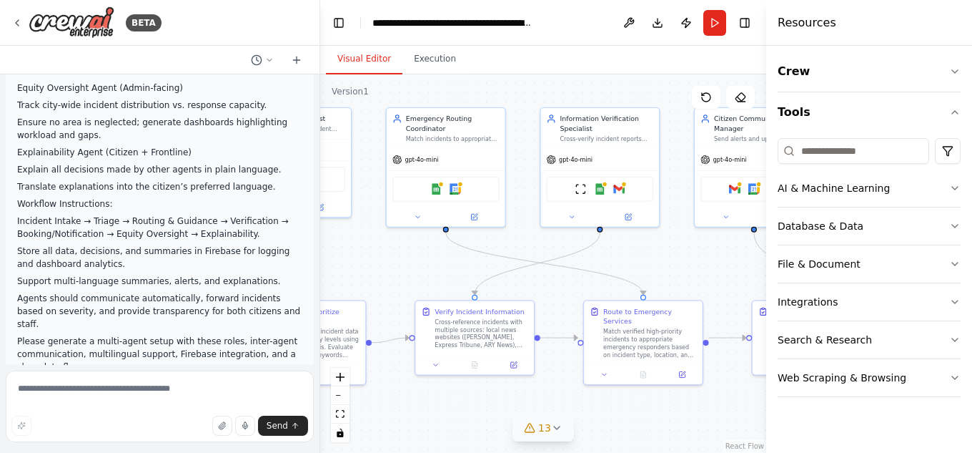
scroll to position [637, 0]
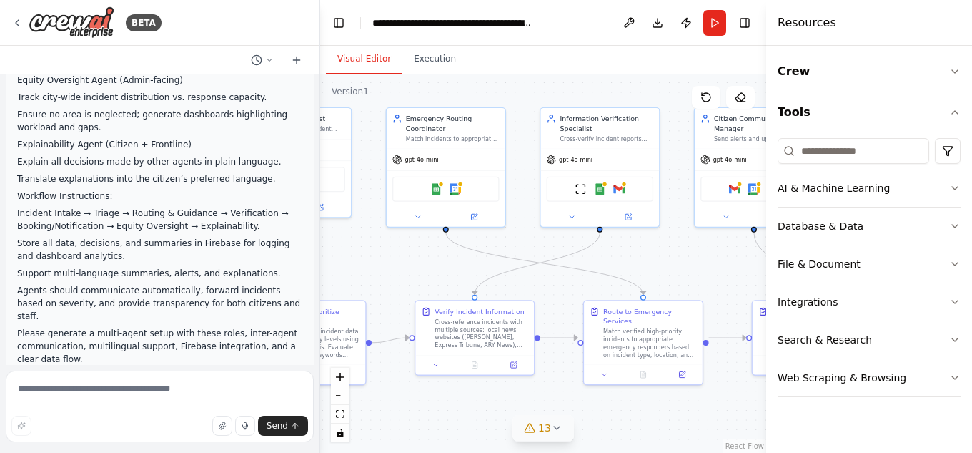
click at [953, 192] on icon "button" at bounding box center [954, 187] width 11 height 11
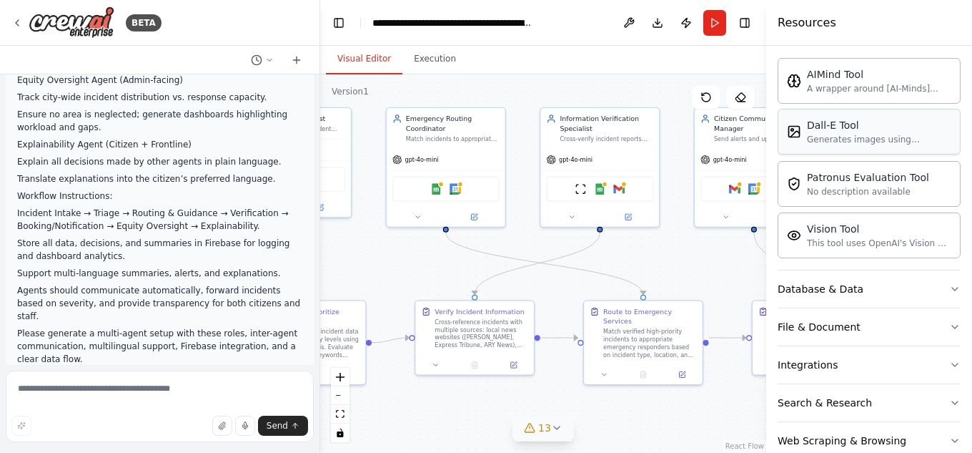
scroll to position [155, 0]
click at [952, 365] on icon "button" at bounding box center [955, 363] width 6 height 3
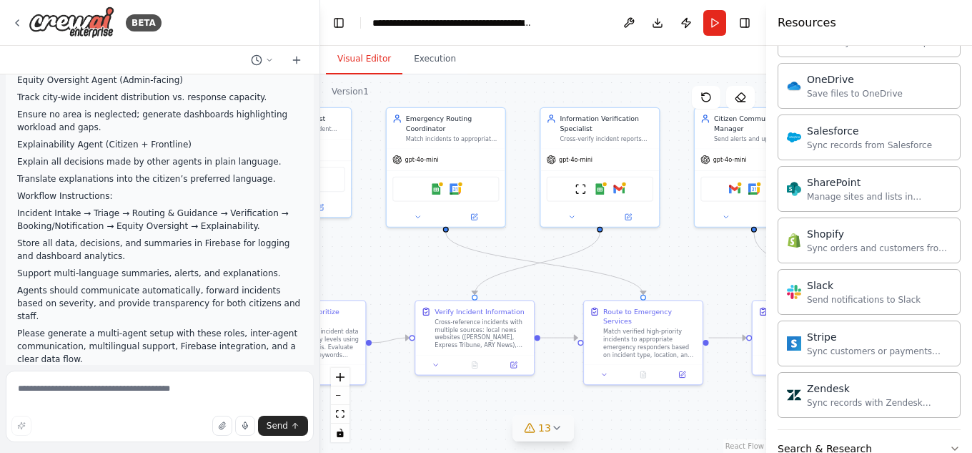
scroll to position [1328, 0]
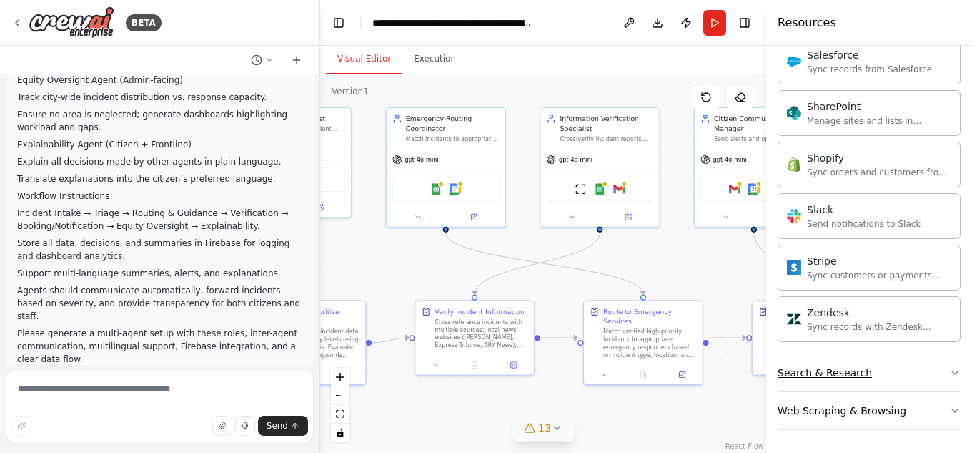
click at [949, 371] on icon "button" at bounding box center [954, 372] width 11 height 11
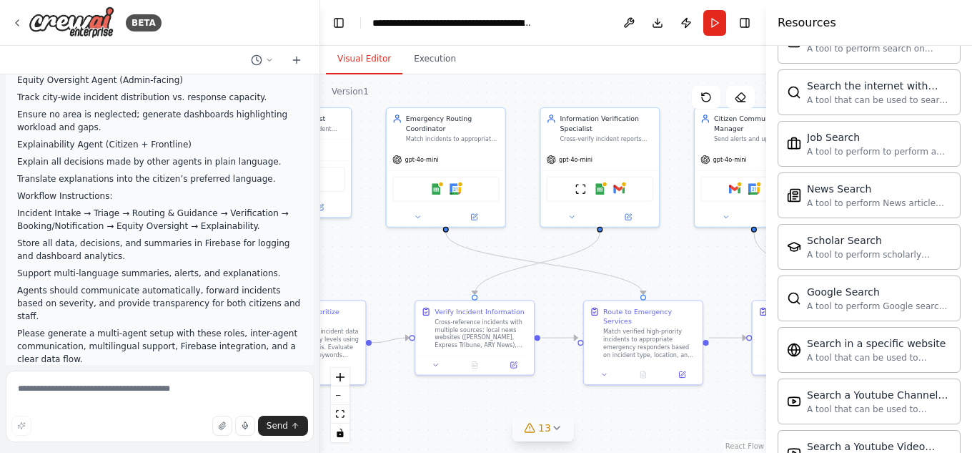
scroll to position [2060, 0]
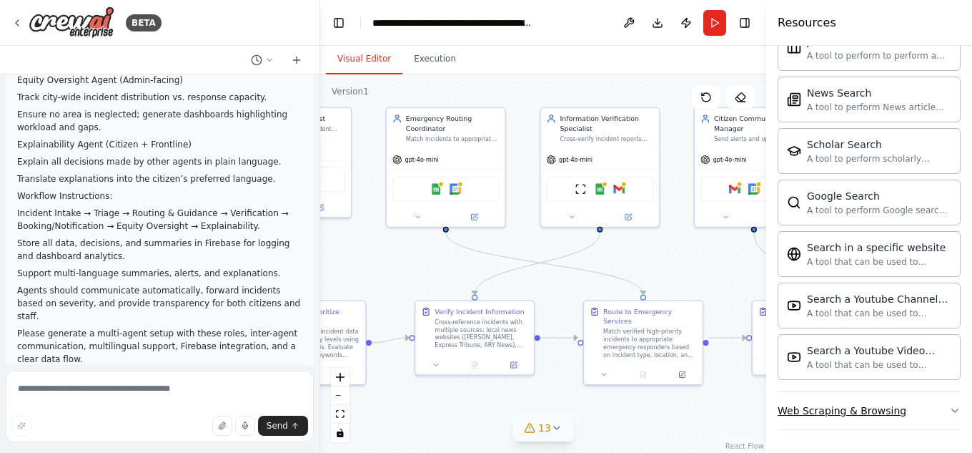
click at [952, 412] on icon "button" at bounding box center [955, 410] width 6 height 3
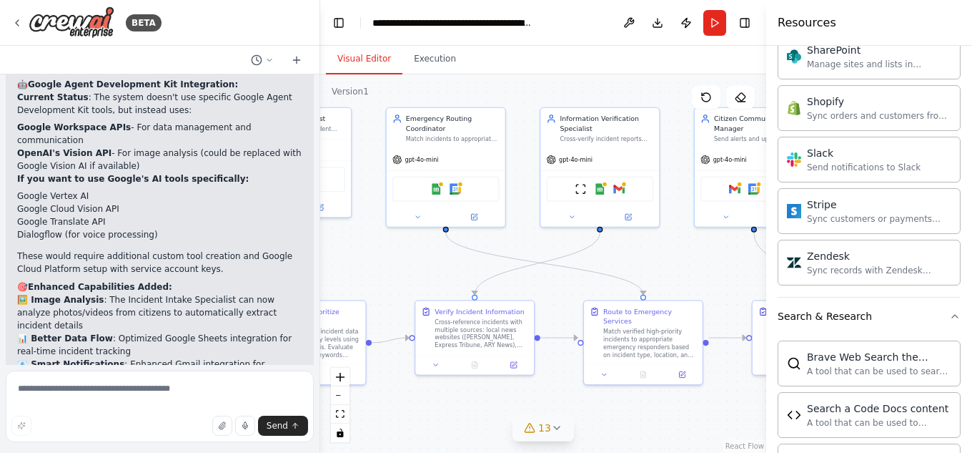
scroll to position [5128, 0]
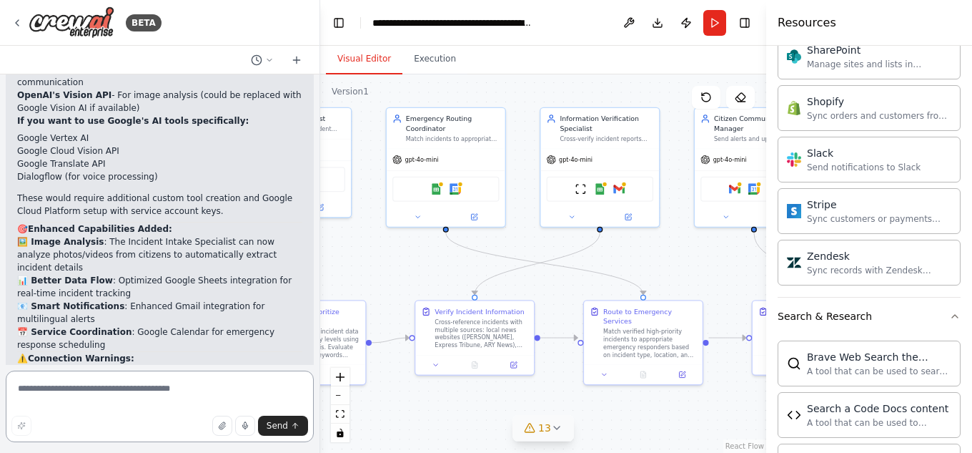
click at [66, 390] on textarea at bounding box center [160, 405] width 308 height 71
type textarea "**********"
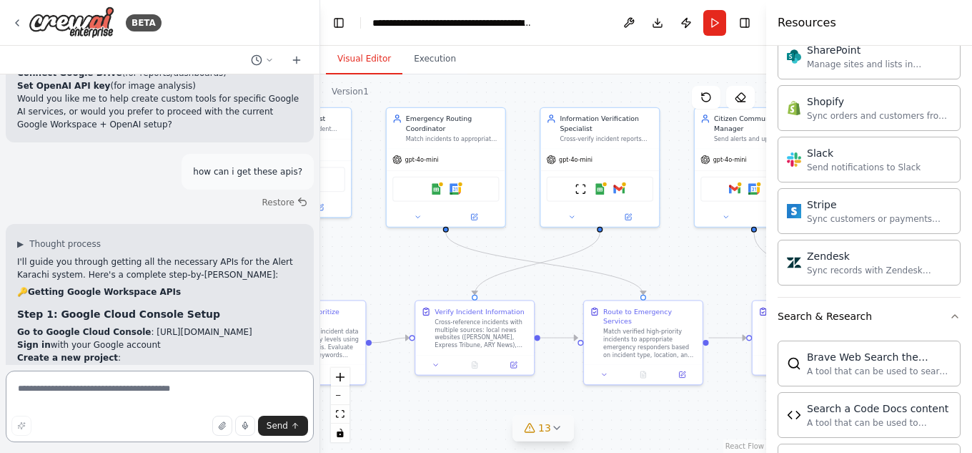
scroll to position [5496, 0]
drag, startPoint x: 55, startPoint y: 227, endPoint x: 133, endPoint y: 228, distance: 77.9
click at [133, 376] on li "Name it: "Alert-Karachi-System"" at bounding box center [159, 382] width 285 height 13
copy li "Alert-Karachi-System"
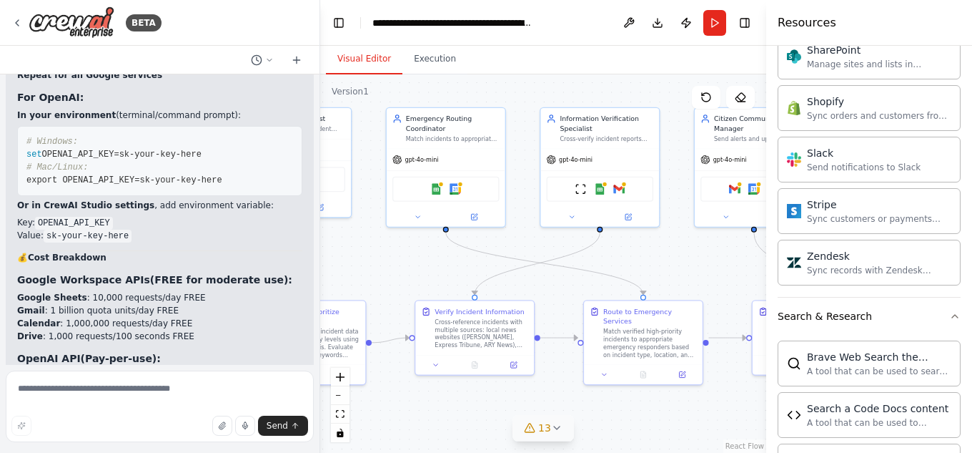
scroll to position [6547, 0]
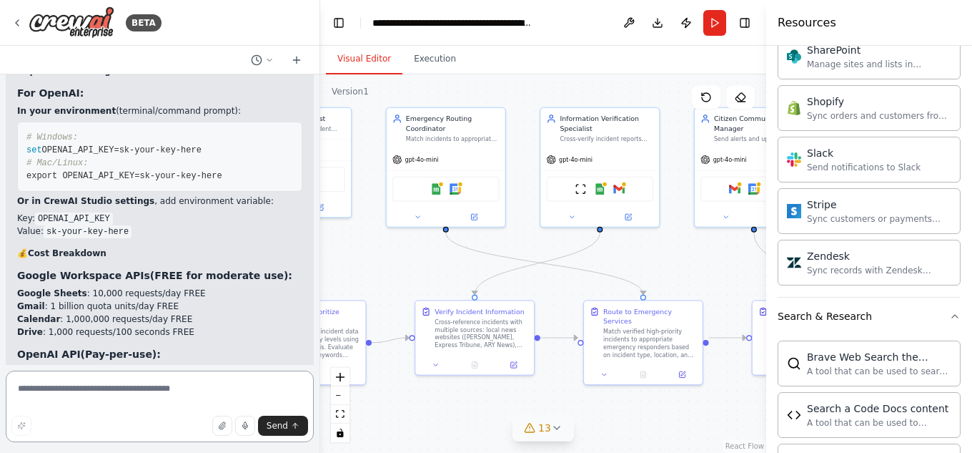
click at [59, 392] on textarea at bounding box center [160, 405] width 308 height 71
type textarea "**********"
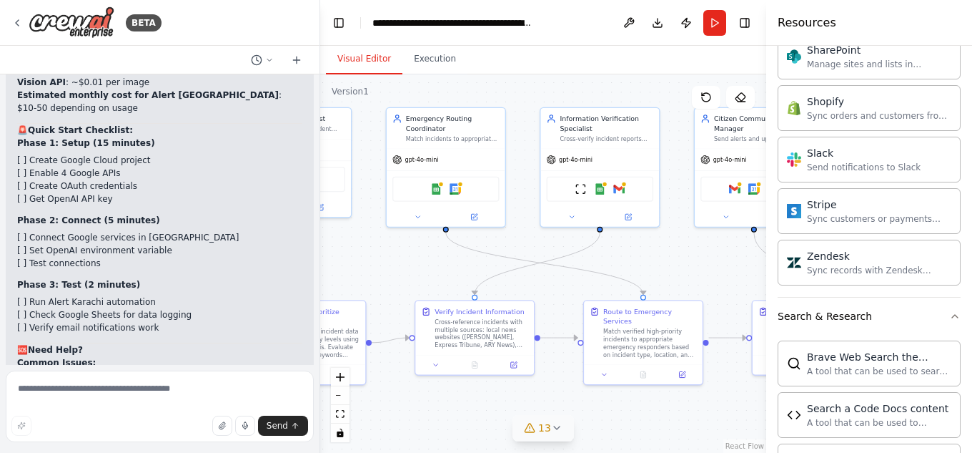
scroll to position [6943, 0]
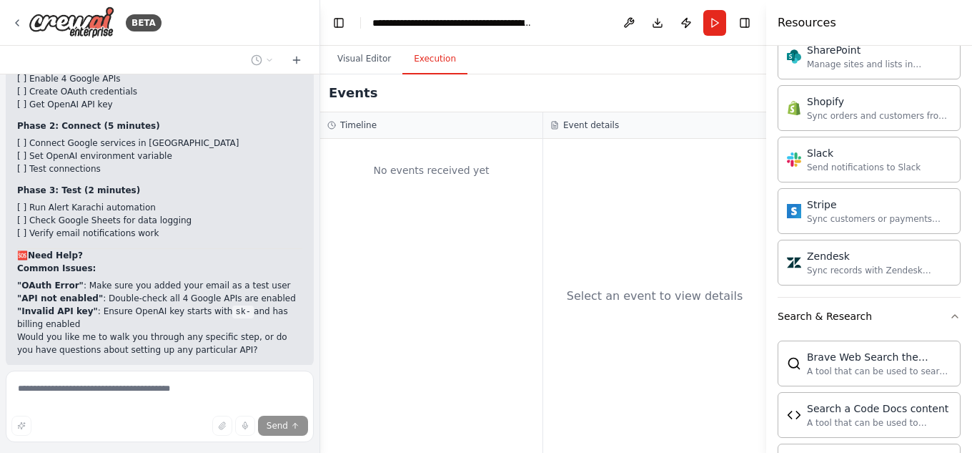
click at [419, 61] on button "Execution" at bounding box center [435, 59] width 65 height 30
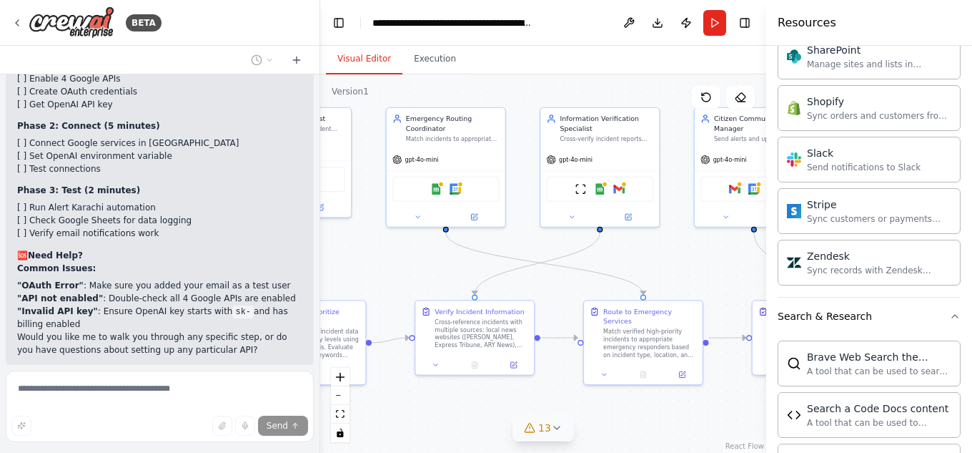
click at [368, 62] on button "Visual Editor" at bounding box center [364, 59] width 76 height 30
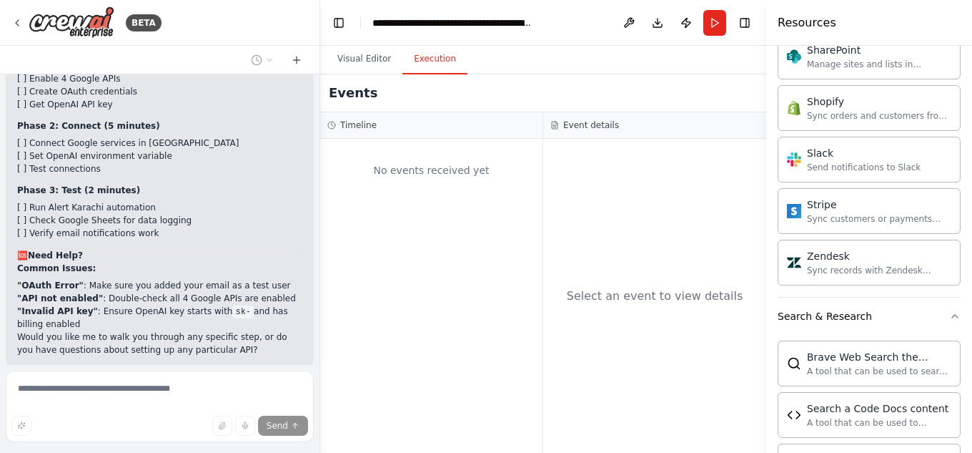
click at [421, 61] on button "Execution" at bounding box center [435, 59] width 65 height 30
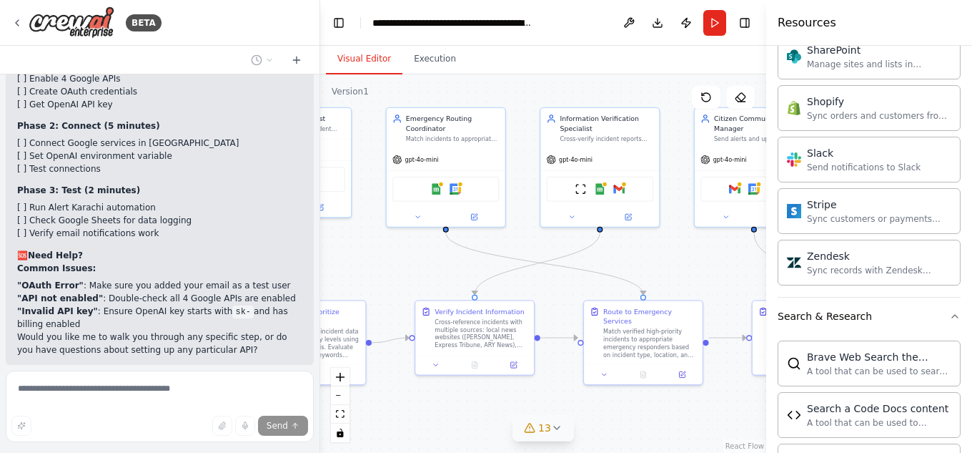
click at [355, 59] on button "Visual Editor" at bounding box center [364, 59] width 76 height 30
click at [551, 425] on icon at bounding box center [556, 427] width 11 height 11
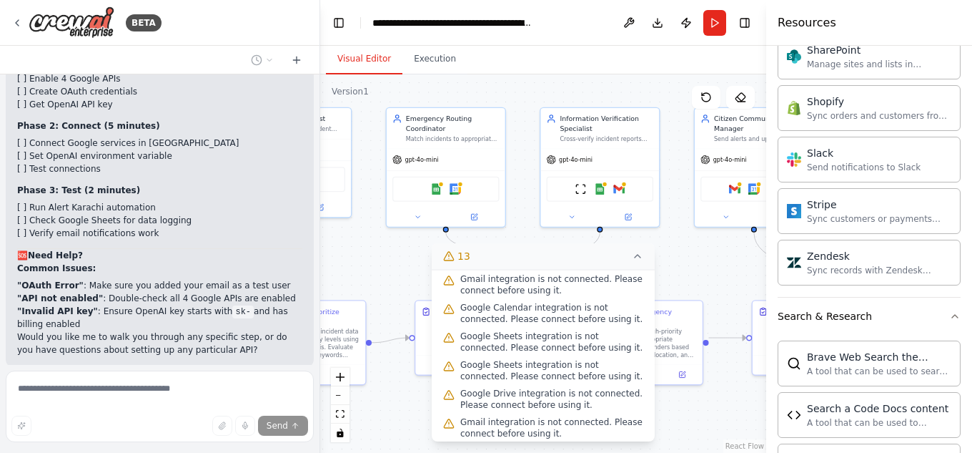
scroll to position [246, 0]
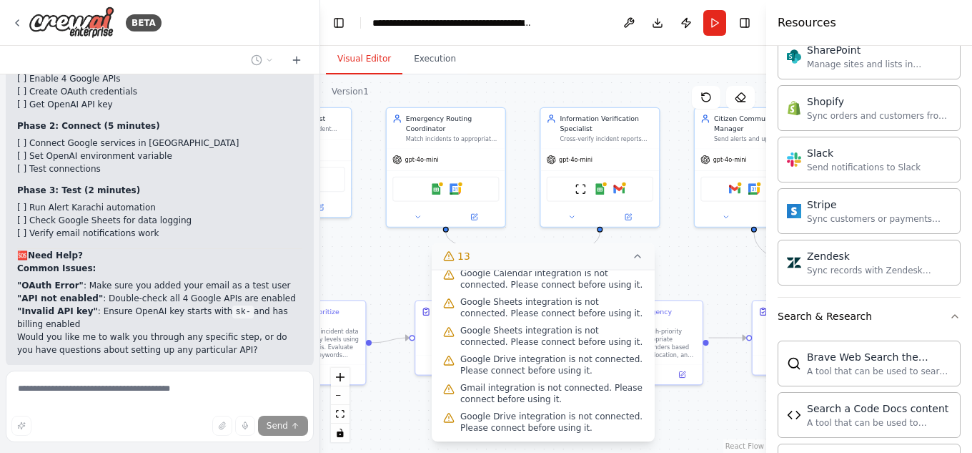
click at [526, 236] on div ".deletable-edge-delete-btn { width: 20px; height: 20px; border: 0px solid #ffff…" at bounding box center [543, 263] width 446 height 378
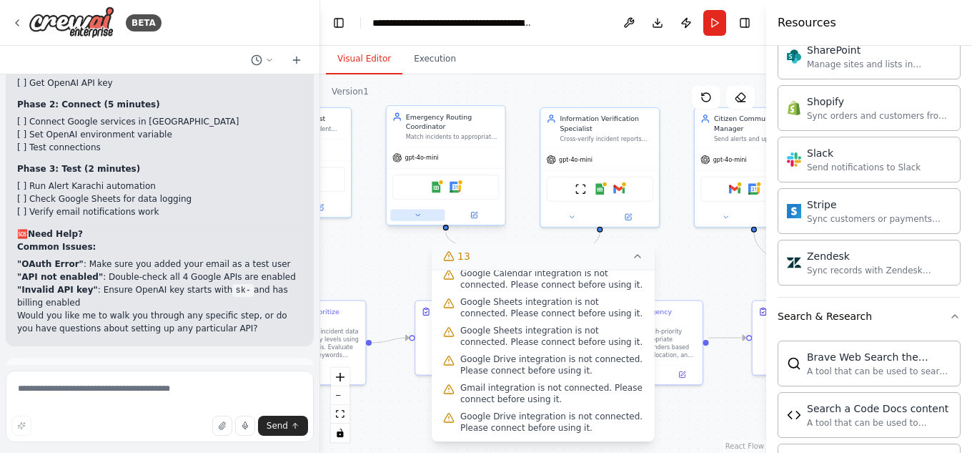
click at [419, 213] on icon at bounding box center [418, 215] width 8 height 8
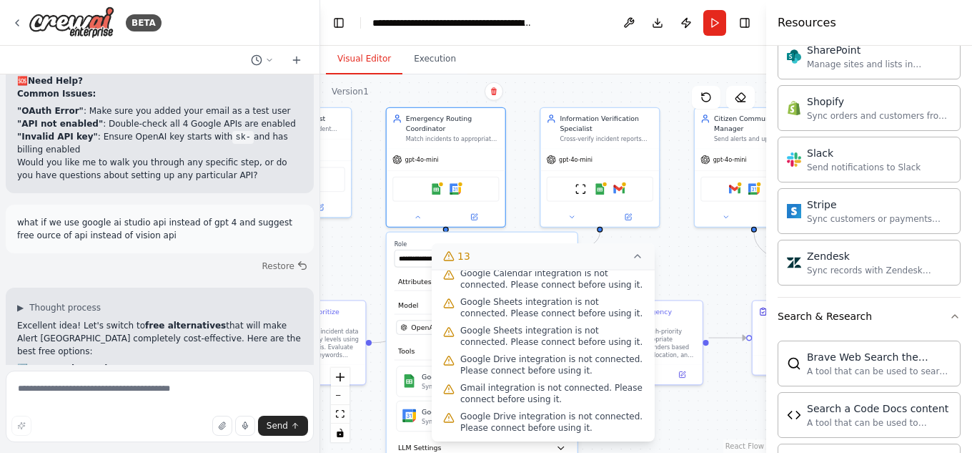
click at [631, 256] on button "13" at bounding box center [543, 256] width 223 height 26
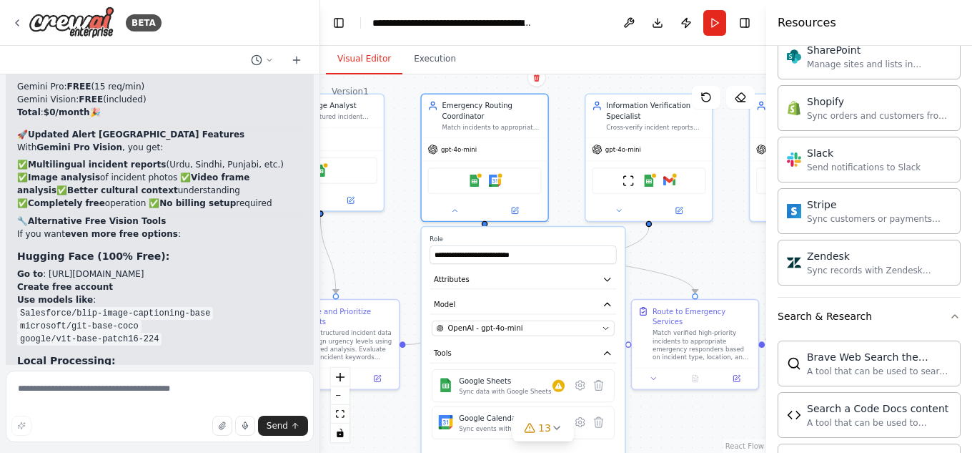
drag, startPoint x: 633, startPoint y: 264, endPoint x: 674, endPoint y: 267, distance: 40.9
click at [674, 267] on div ".deletable-edge-delete-btn { width: 20px; height: 20px; border: 0px solid #ffff…" at bounding box center [543, 263] width 446 height 378
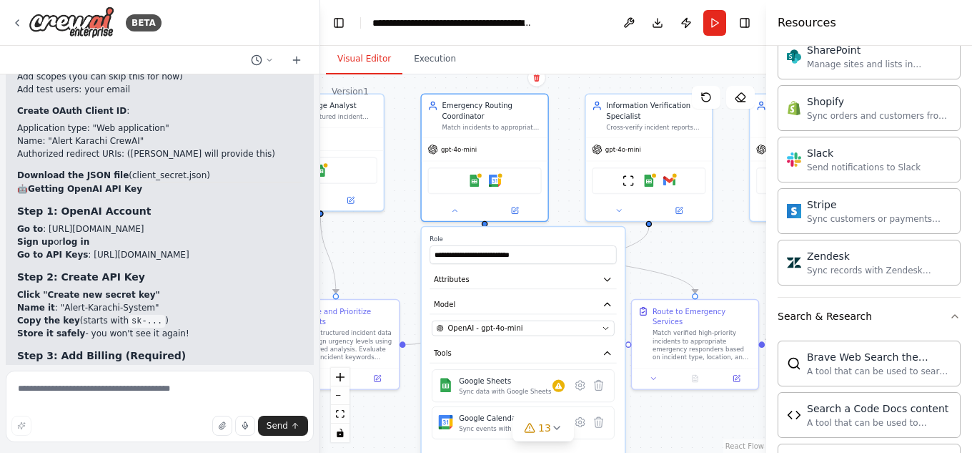
scroll to position [6098, 0]
click at [270, 62] on icon at bounding box center [269, 60] width 9 height 9
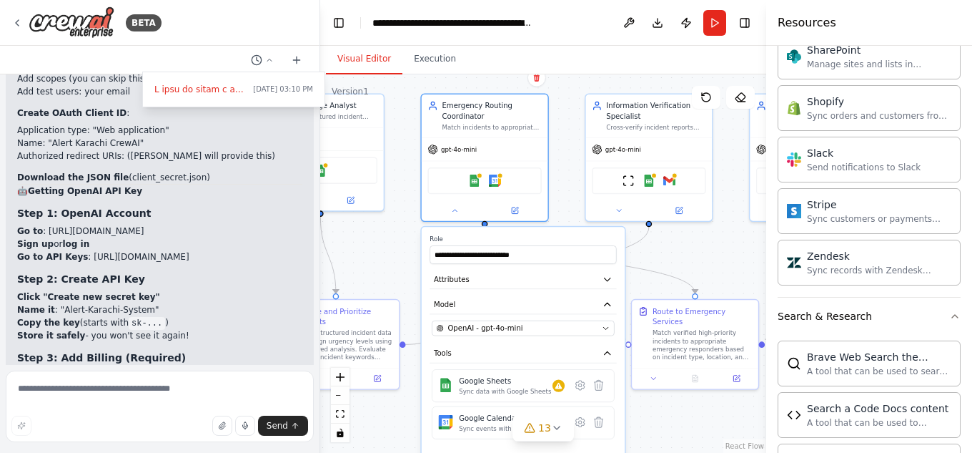
click at [267, 151] on div at bounding box center [160, 226] width 320 height 453
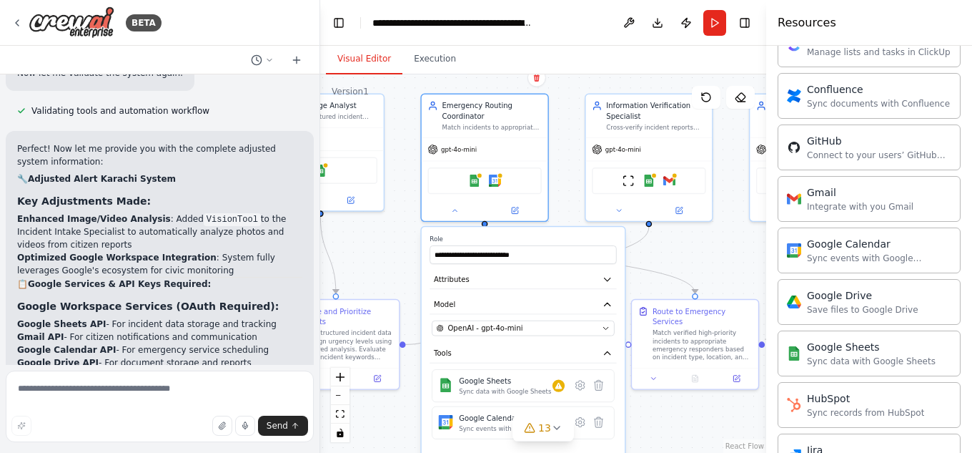
scroll to position [584, 0]
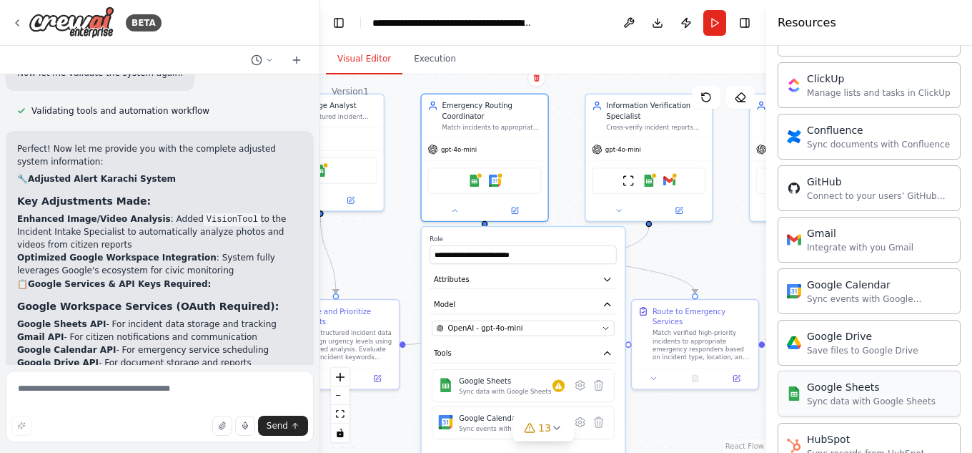
click at [853, 389] on div "Google Sheets" at bounding box center [871, 387] width 129 height 14
click at [859, 390] on div "Google Sheets" at bounding box center [871, 387] width 129 height 14
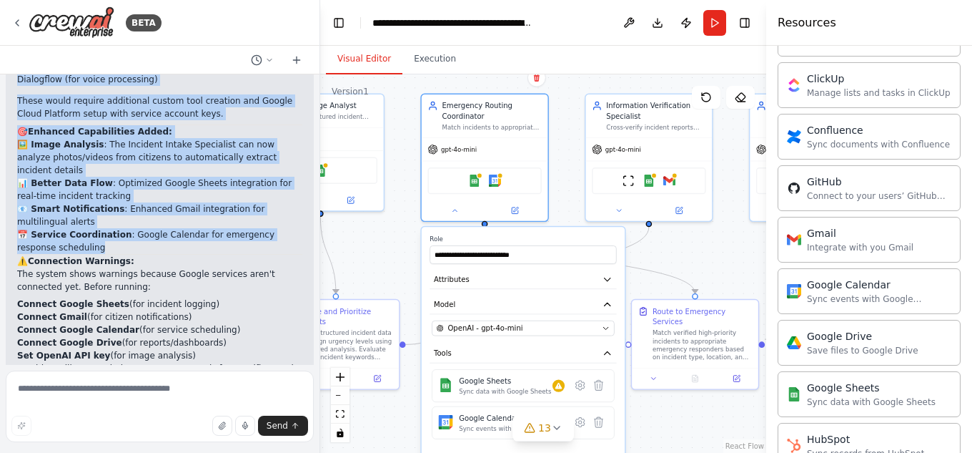
scroll to position [5224, 0]
drag, startPoint x: 15, startPoint y: 236, endPoint x: 191, endPoint y: 201, distance: 179.3
copy div "Perfect! Now let me provide you with the complete adjusted system information: …"
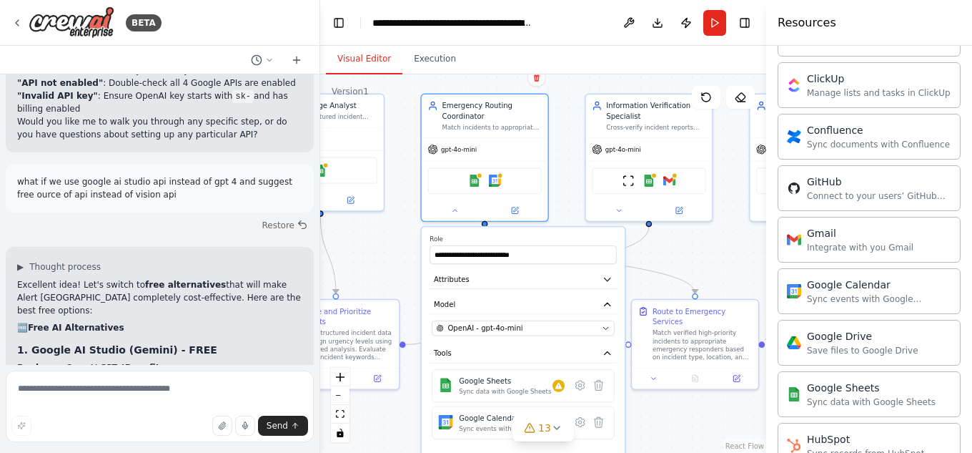
scroll to position [7227, 0]
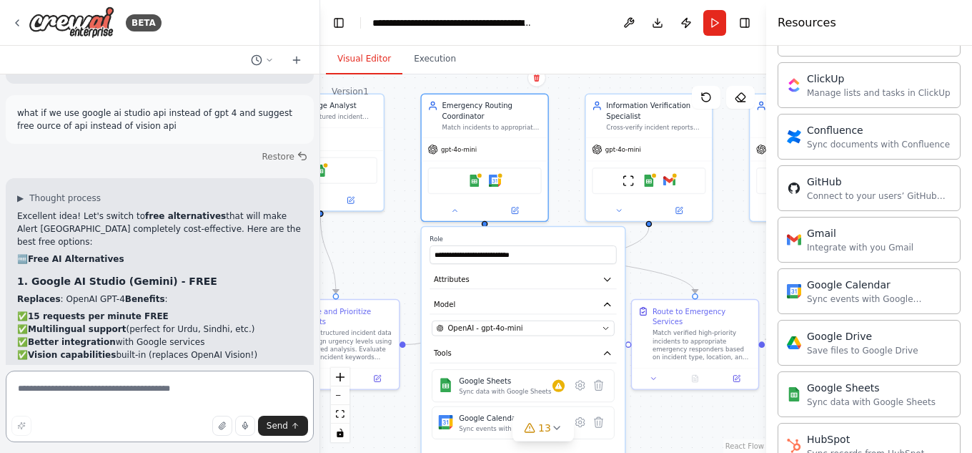
click at [51, 385] on textarea at bounding box center [160, 405] width 308 height 71
type textarea "**********"
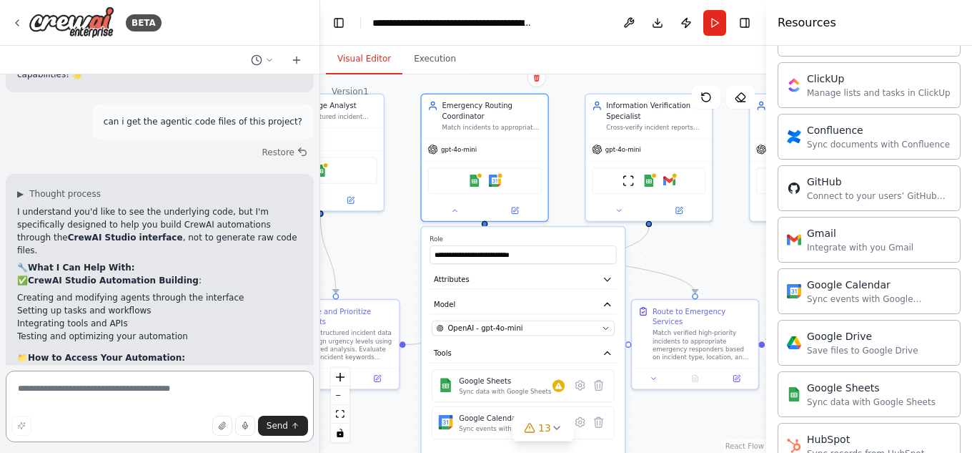
scroll to position [9145, 0]
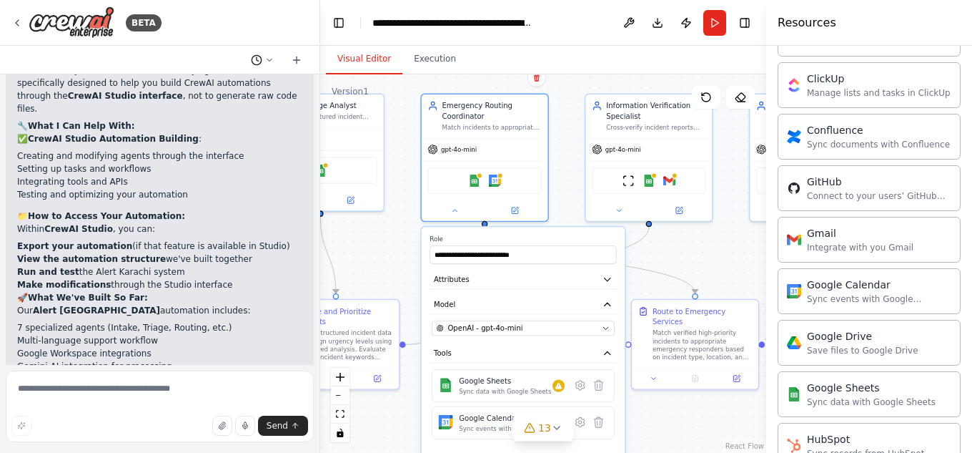
click at [274, 64] on button at bounding box center [262, 59] width 34 height 17
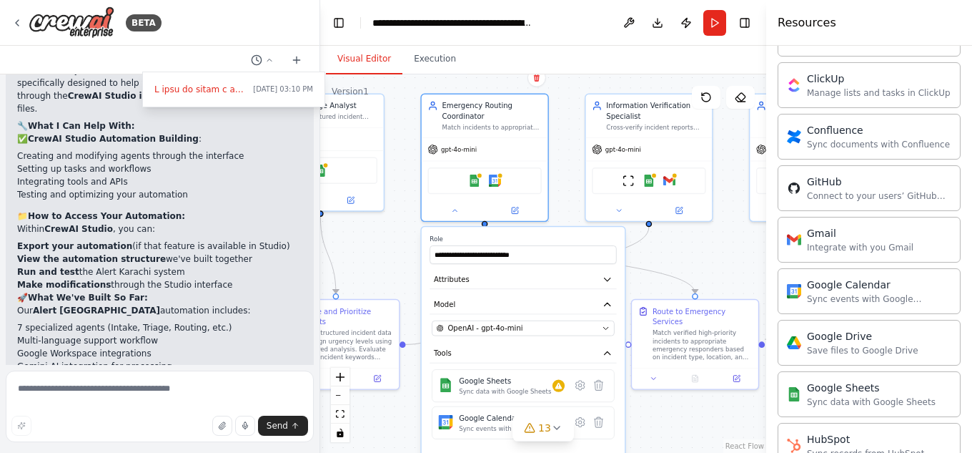
click at [253, 144] on div at bounding box center [160, 226] width 320 height 453
